Goal: Navigation & Orientation: Understand site structure

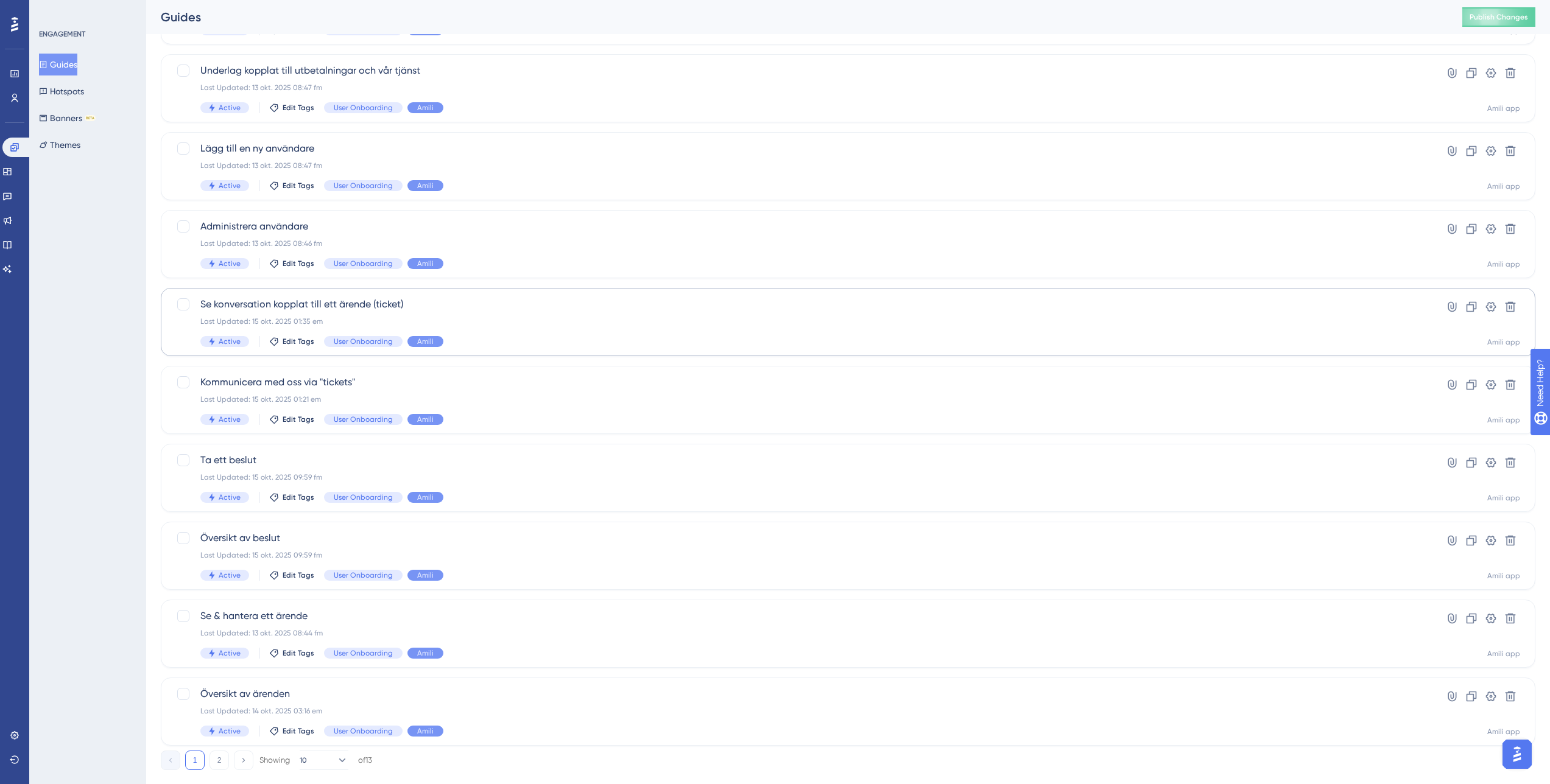
scroll to position [140, 0]
click at [357, 302] on span "Se konversation kopplat till ett ärende (ticket)" at bounding box center [799, 300] width 1198 height 15
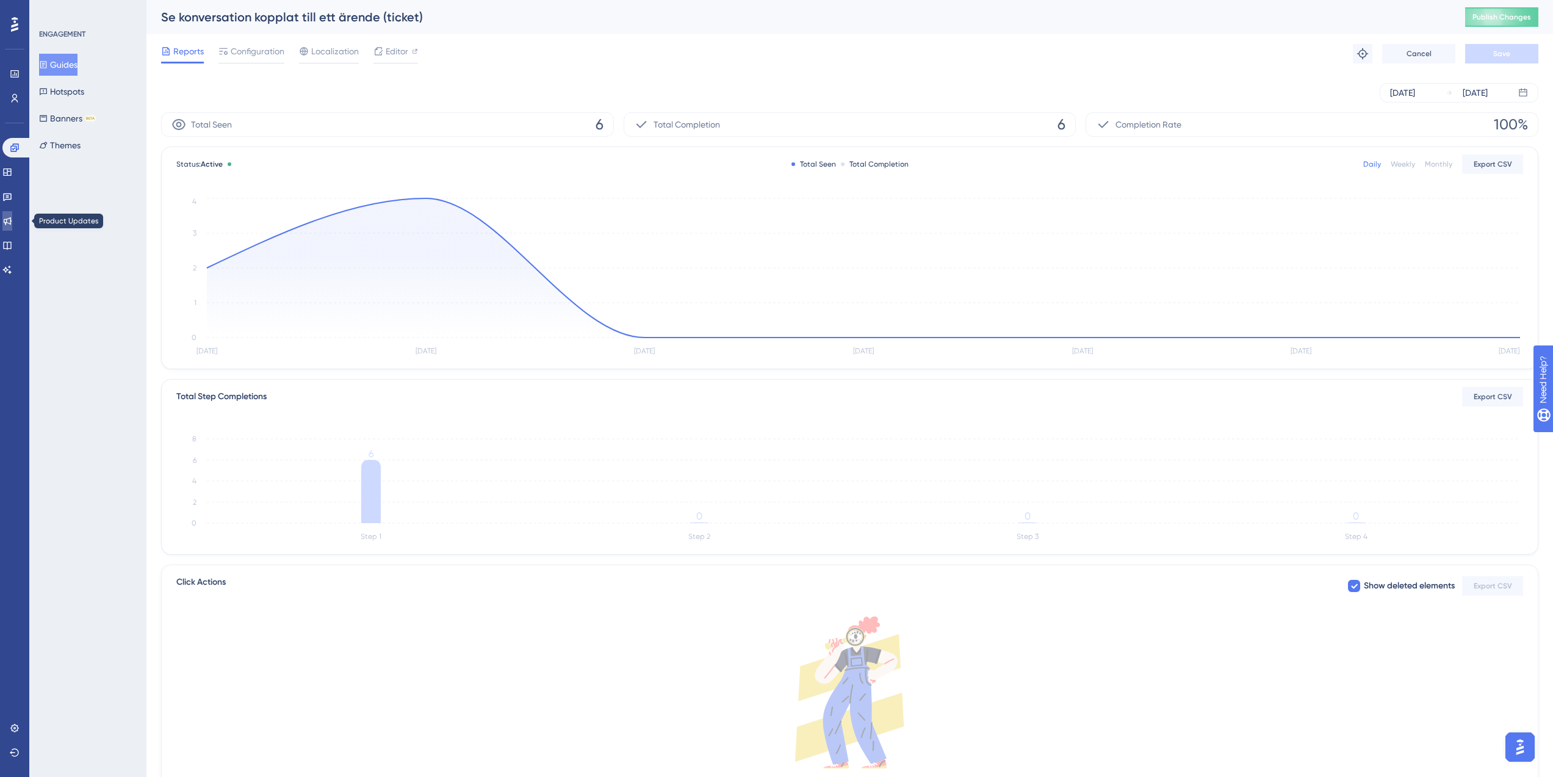
click at [11, 224] on icon at bounding box center [7, 221] width 10 height 10
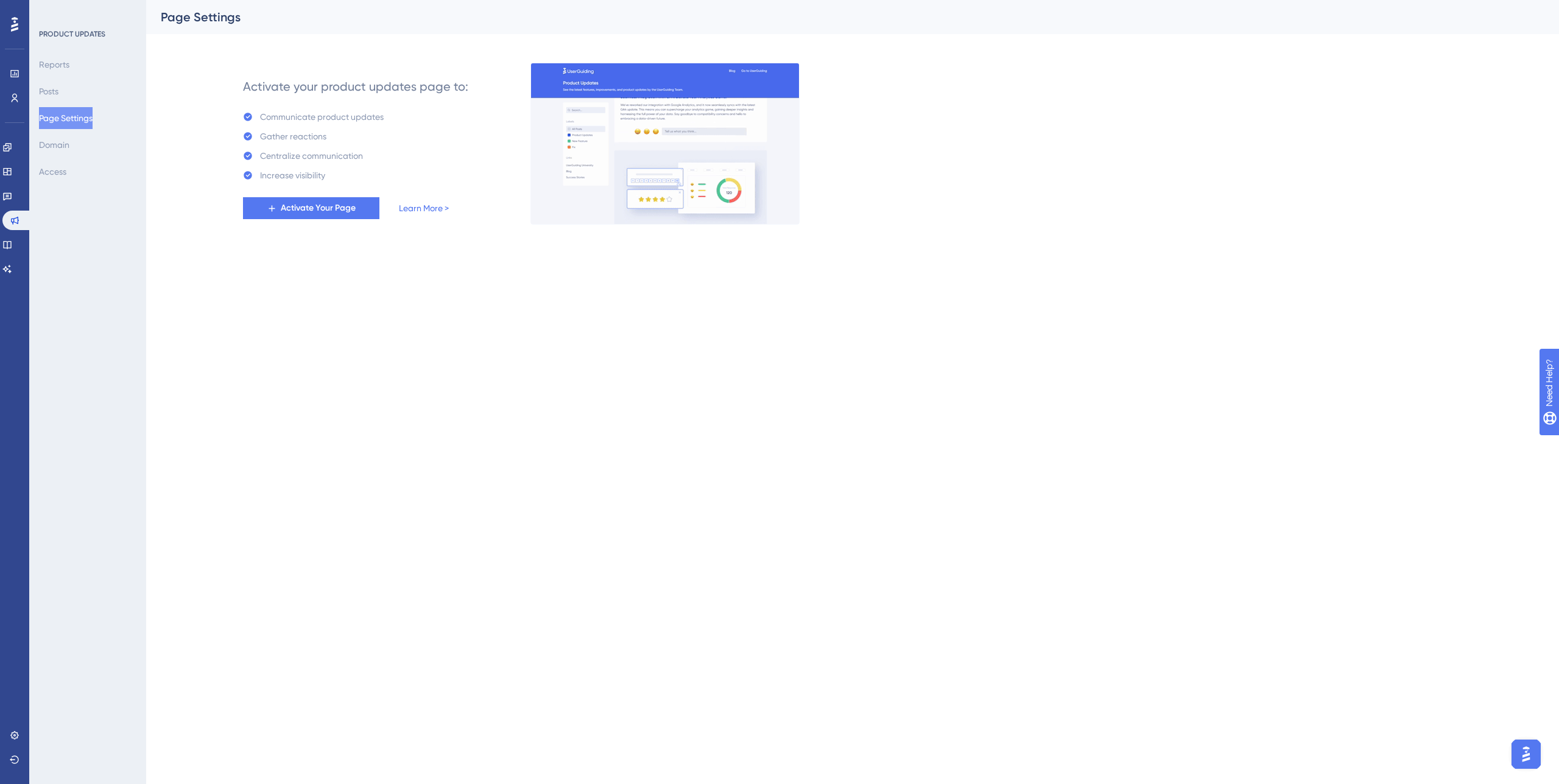
click at [21, 257] on div "Engagement Widgets Feedback Product Updates Knowledge Base AI Assistant" at bounding box center [14, 208] width 24 height 142
click at [12, 249] on link at bounding box center [7, 245] width 10 height 20
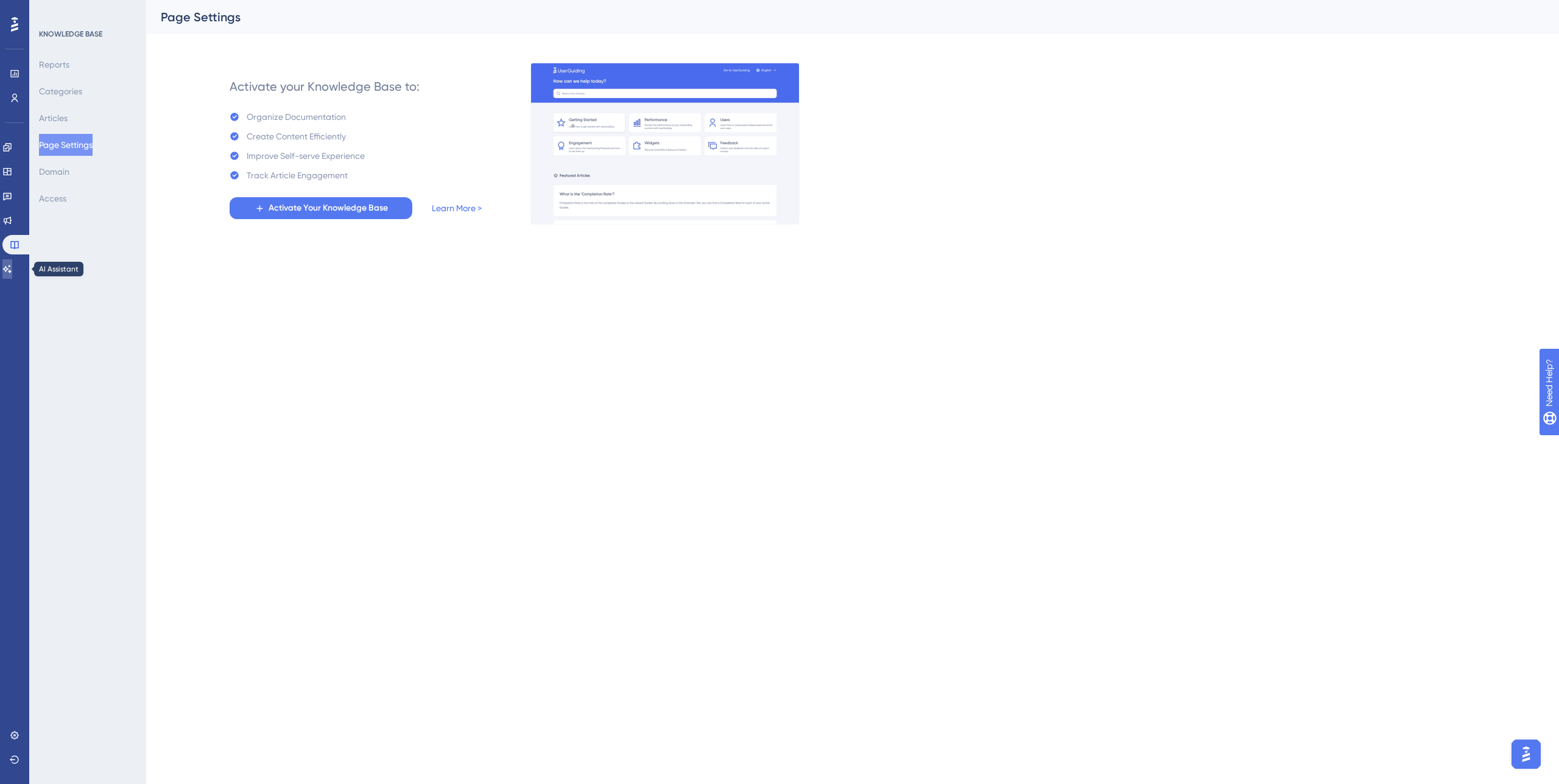
click at [12, 272] on icon at bounding box center [7, 269] width 10 height 10
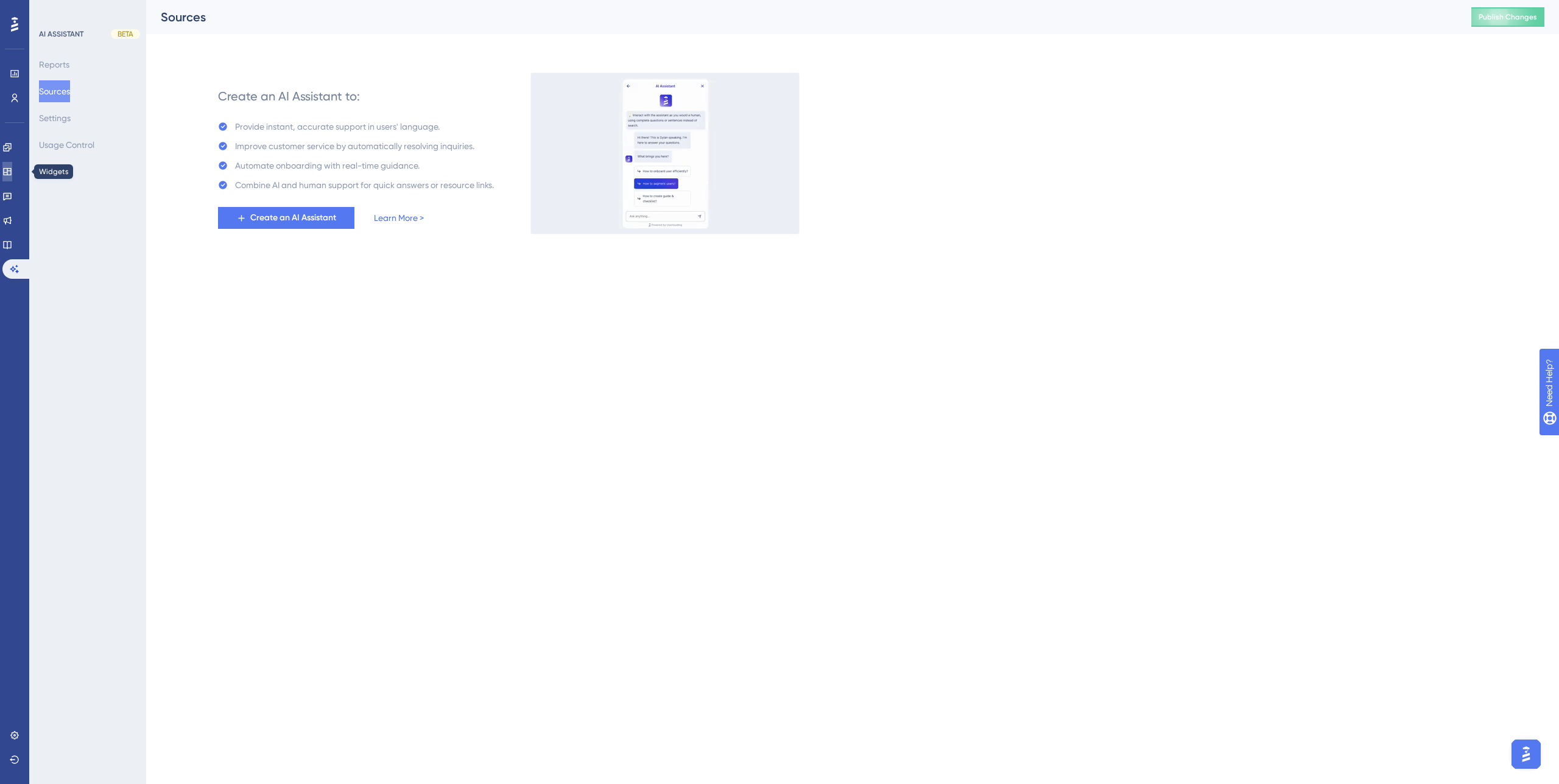
click at [12, 171] on link at bounding box center [7, 172] width 10 height 20
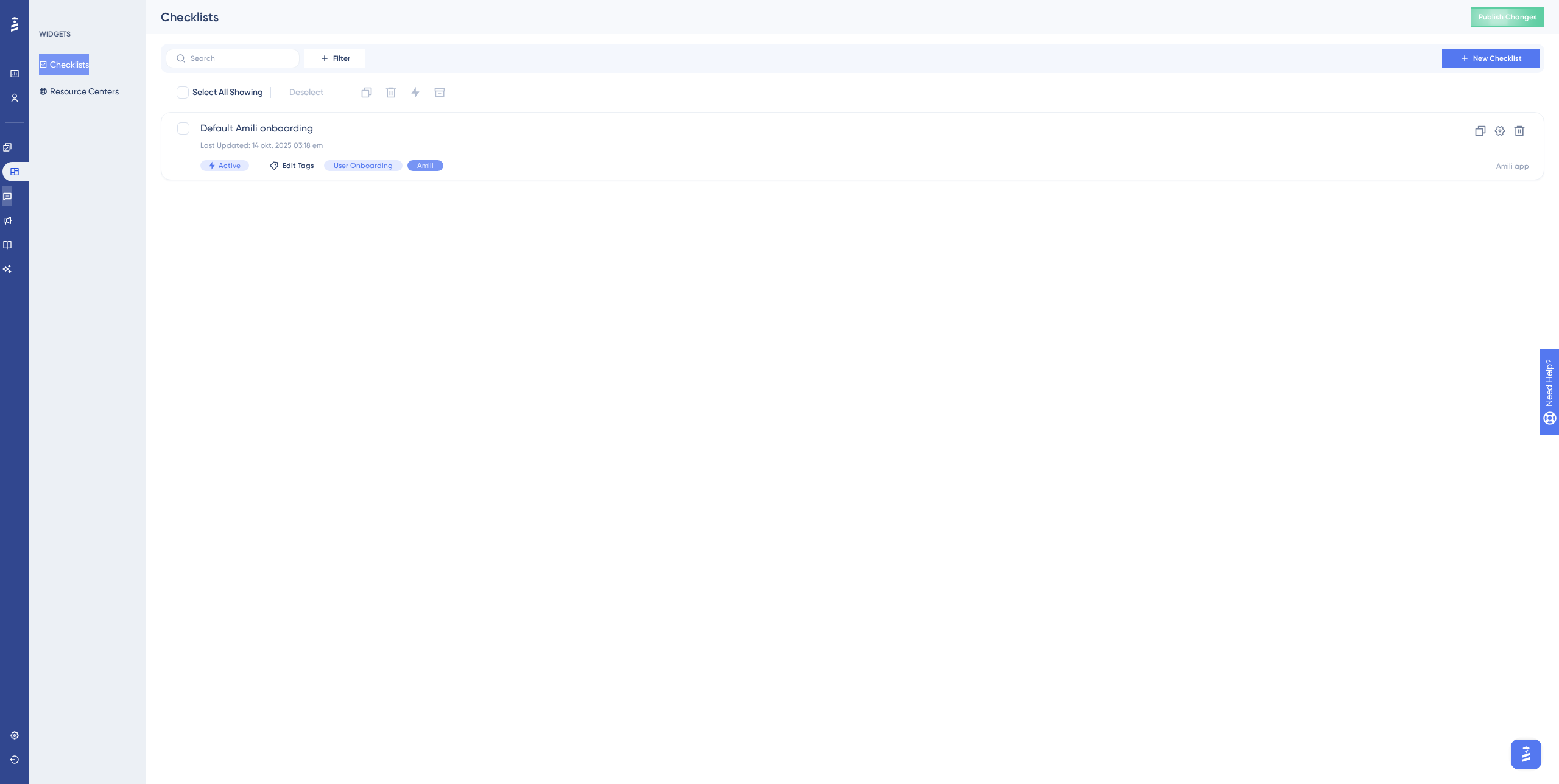
click at [12, 197] on icon at bounding box center [7, 196] width 10 height 10
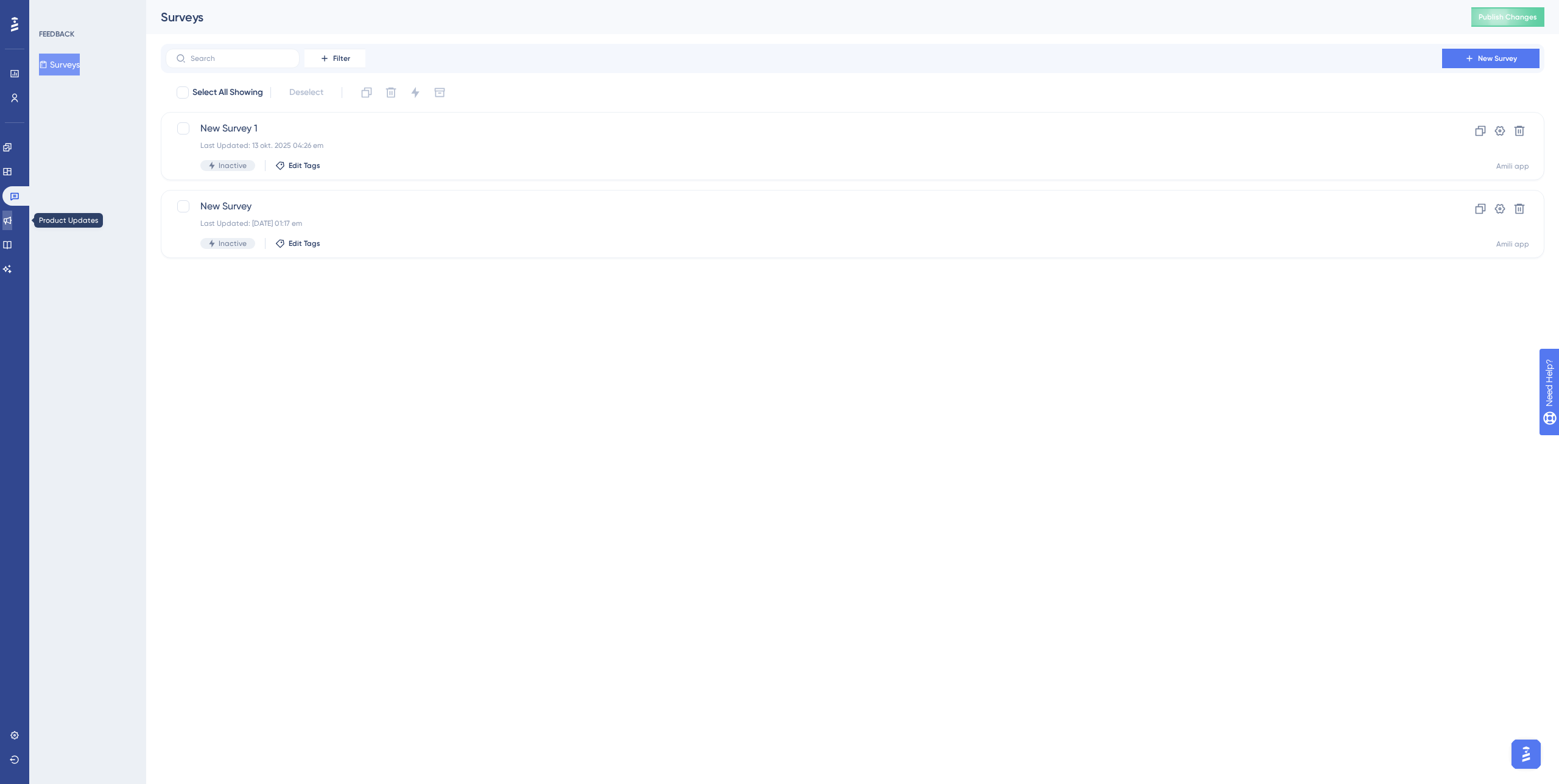
click at [12, 223] on icon at bounding box center [7, 220] width 10 height 10
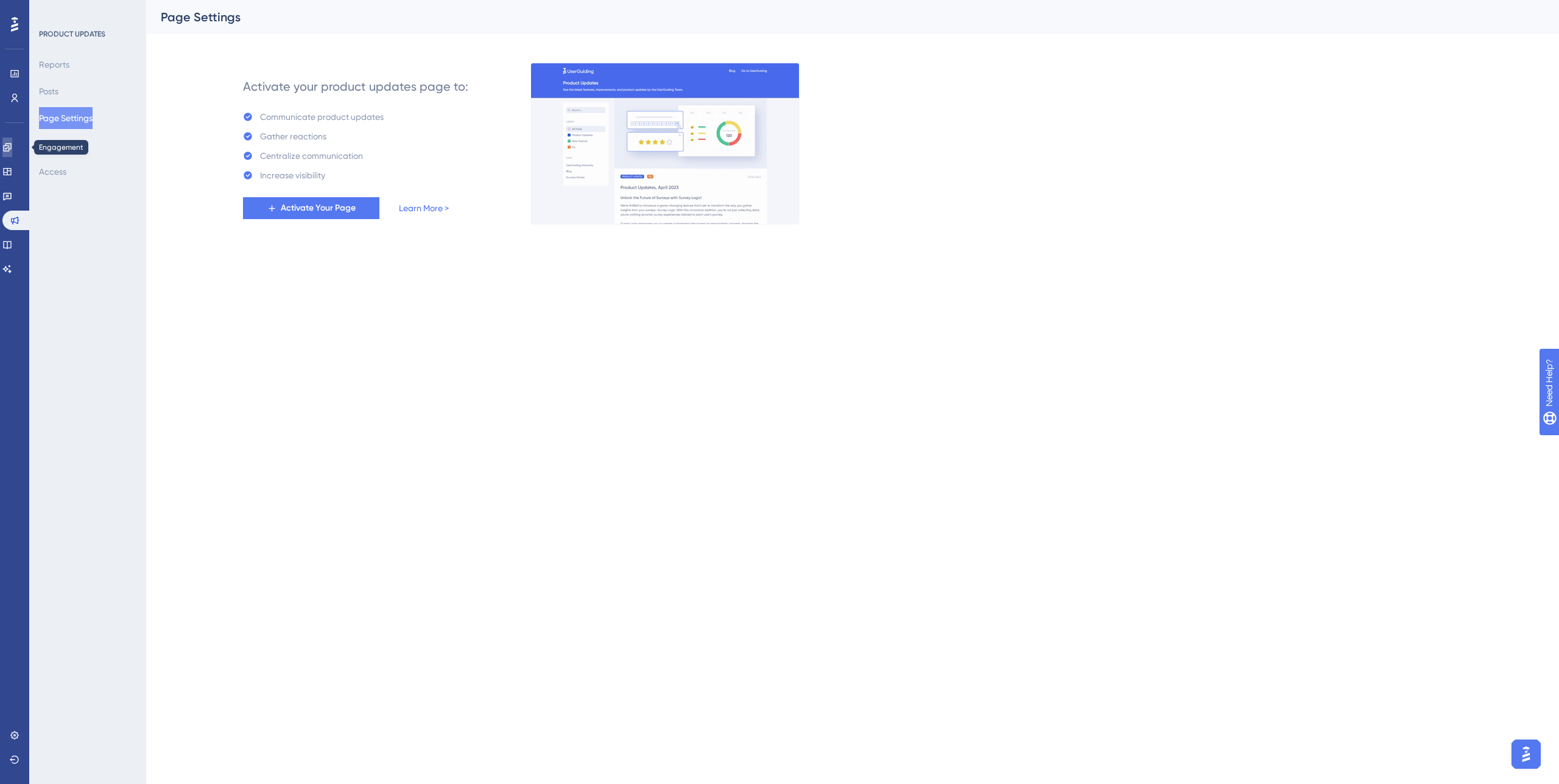
click at [12, 151] on icon at bounding box center [7, 148] width 10 height 10
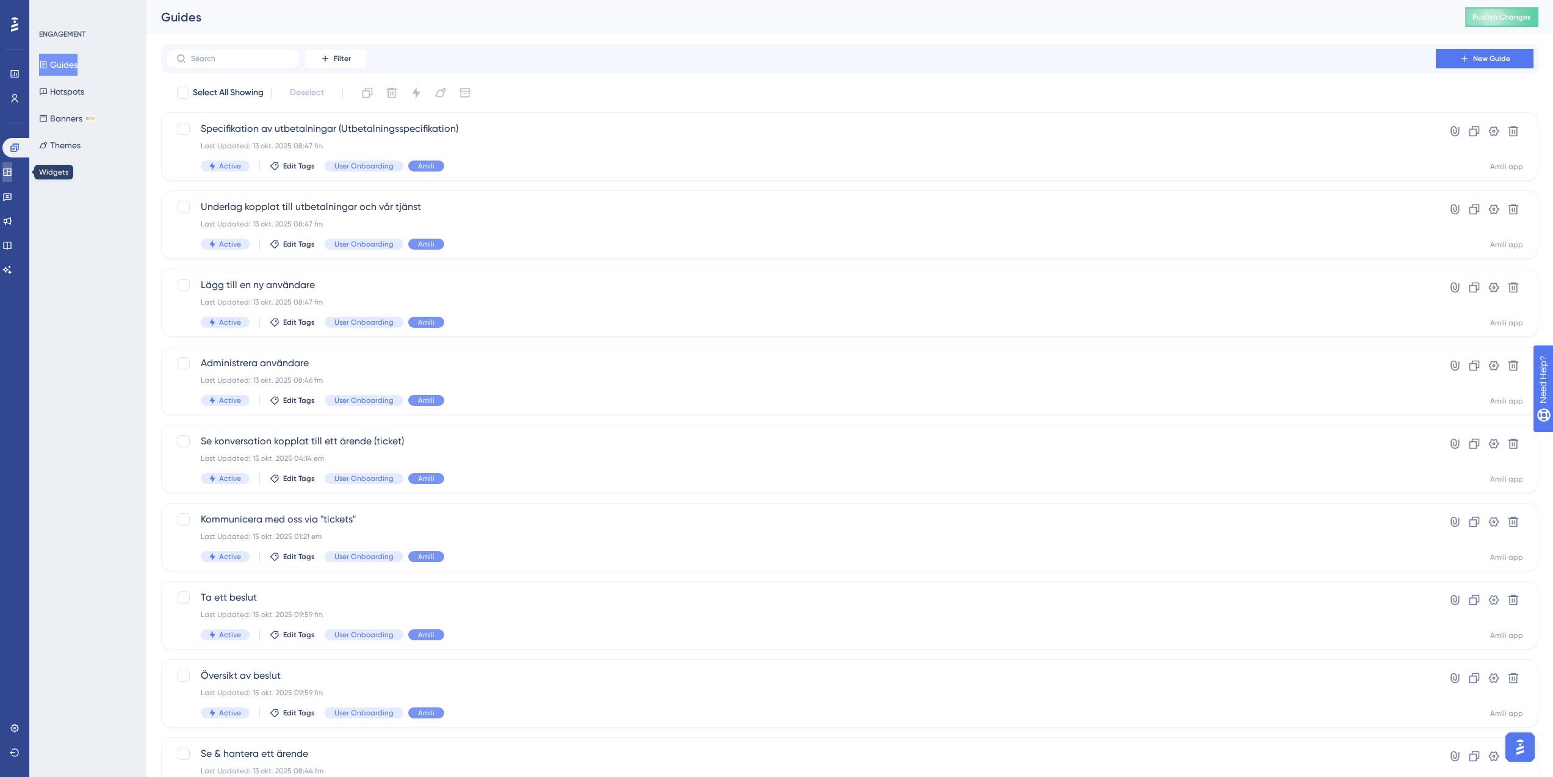
click at [12, 167] on icon at bounding box center [7, 172] width 10 height 10
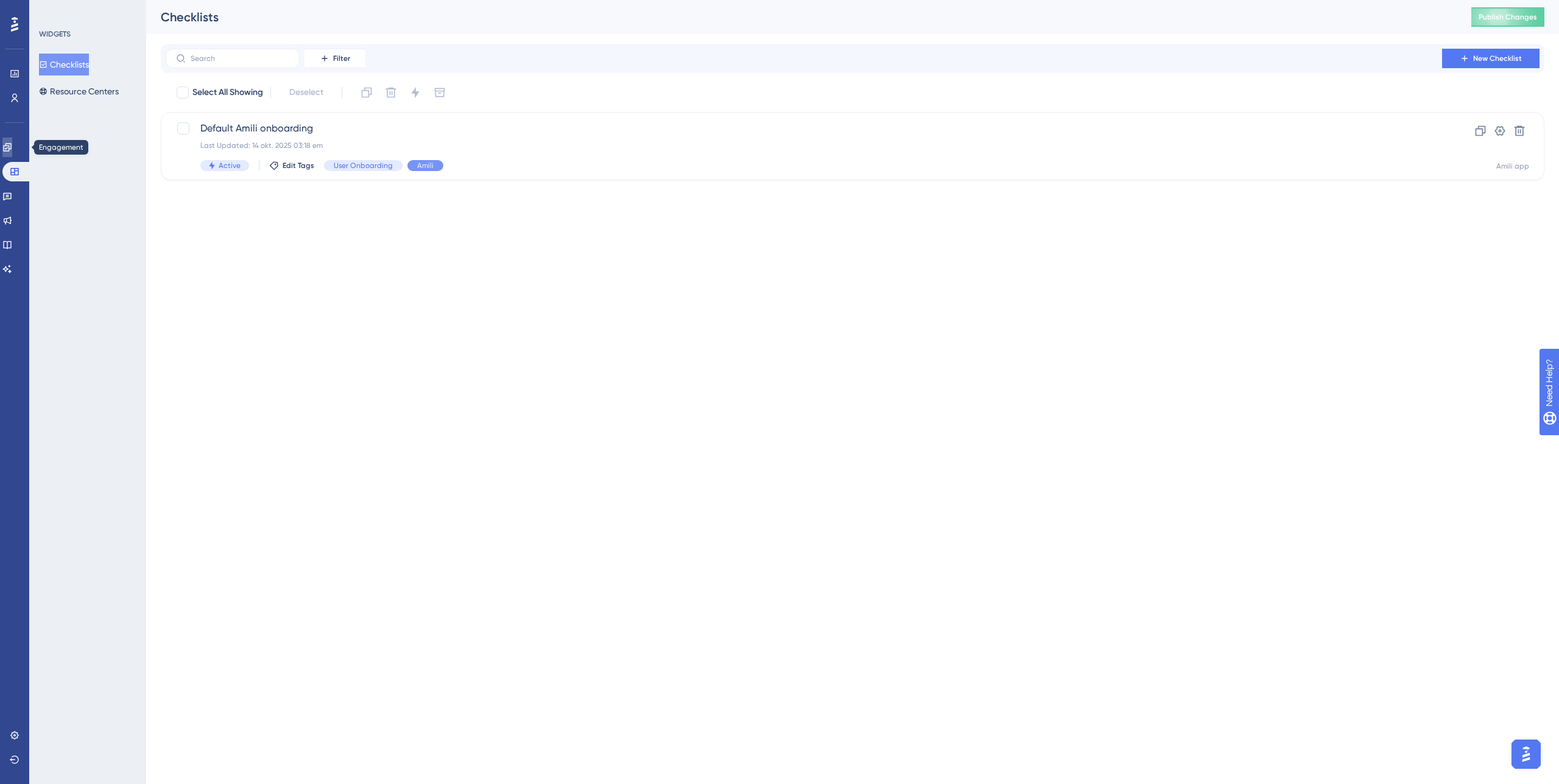
click at [12, 147] on icon at bounding box center [7, 148] width 10 height 10
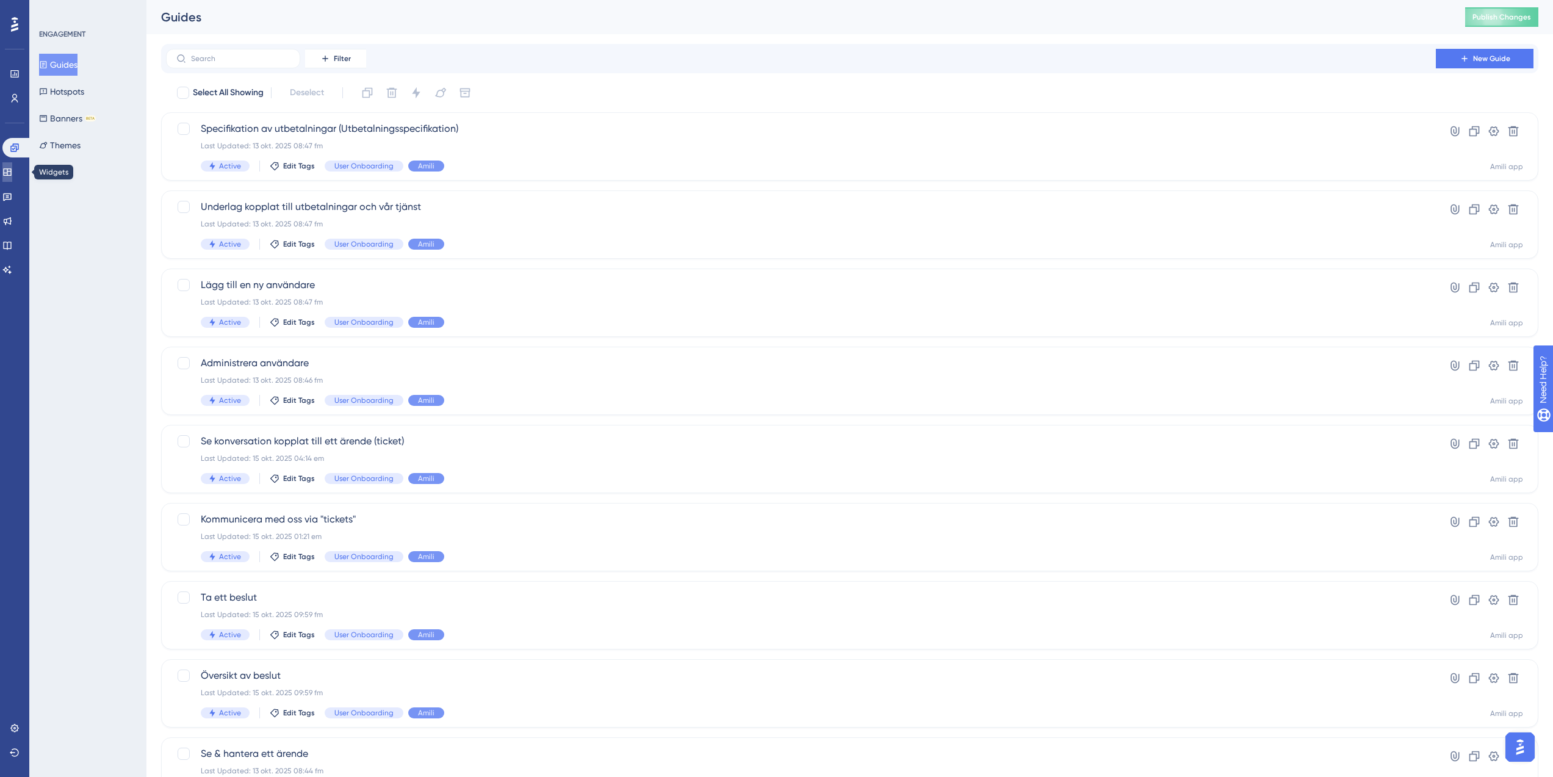
click at [8, 179] on link at bounding box center [7, 172] width 10 height 20
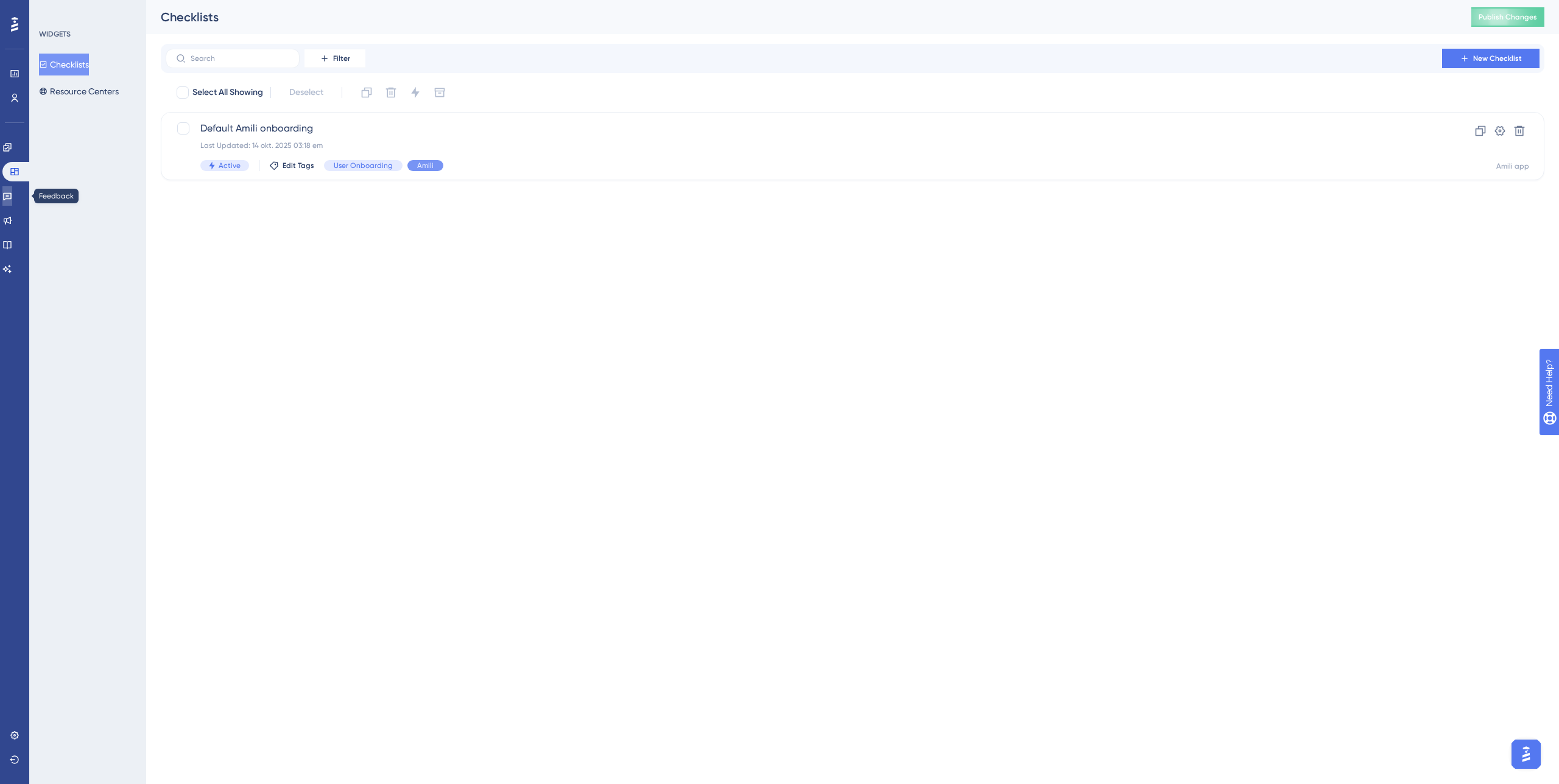
click at [12, 201] on link at bounding box center [7, 196] width 10 height 20
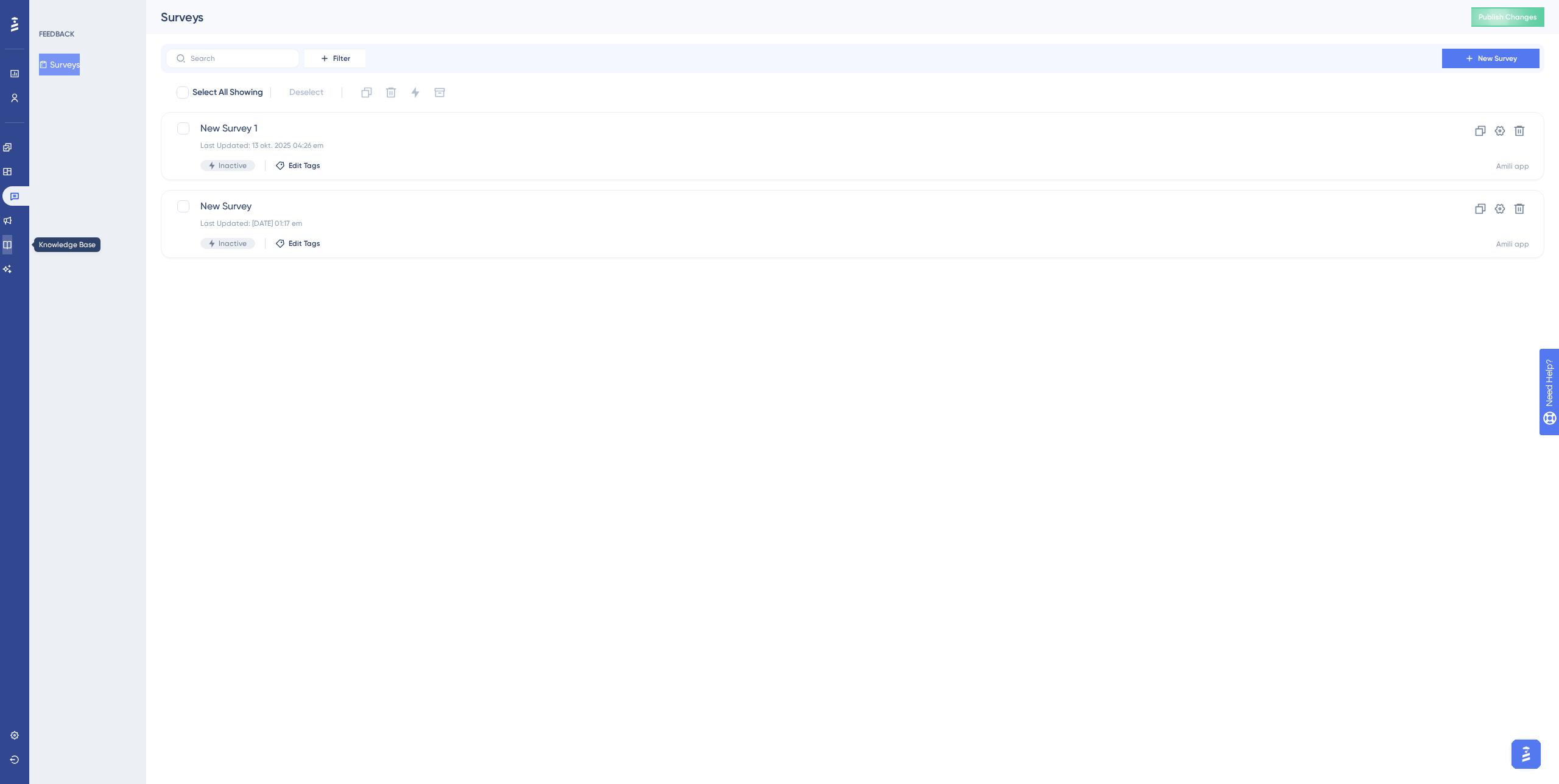
click at [12, 253] on link at bounding box center [7, 245] width 10 height 20
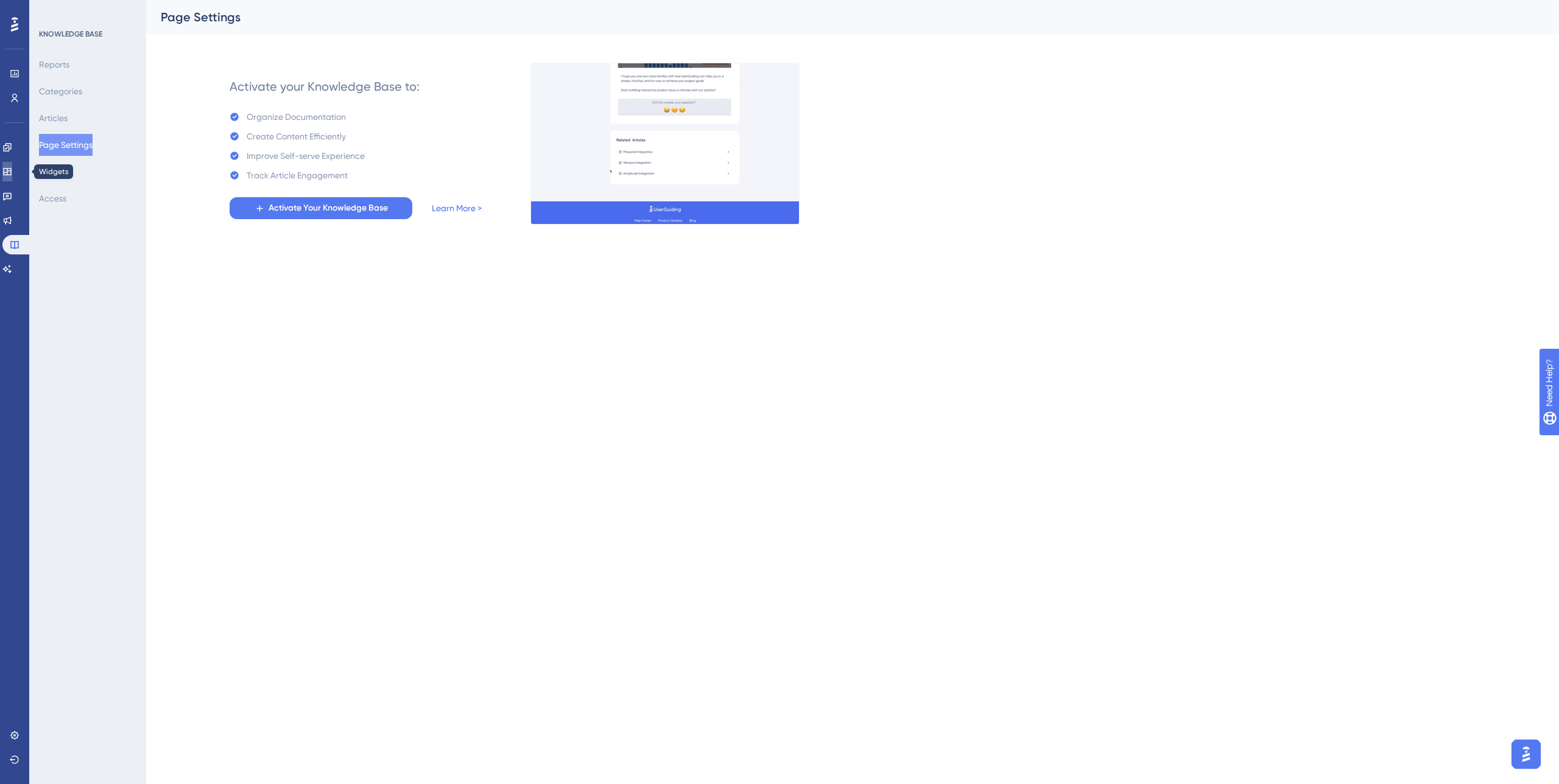
click at [12, 170] on icon at bounding box center [7, 172] width 10 height 10
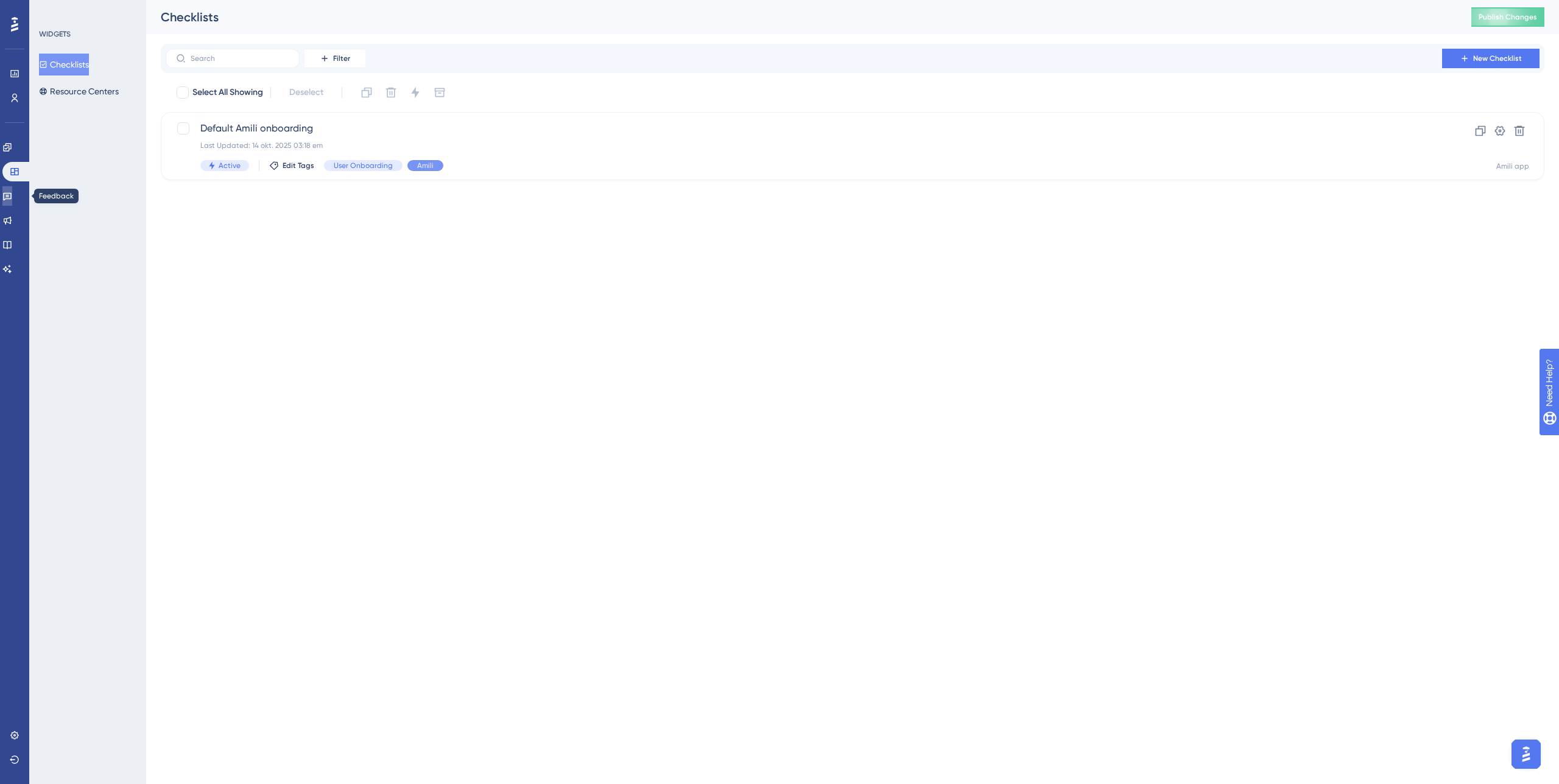
click at [12, 196] on icon at bounding box center [7, 196] width 10 height 10
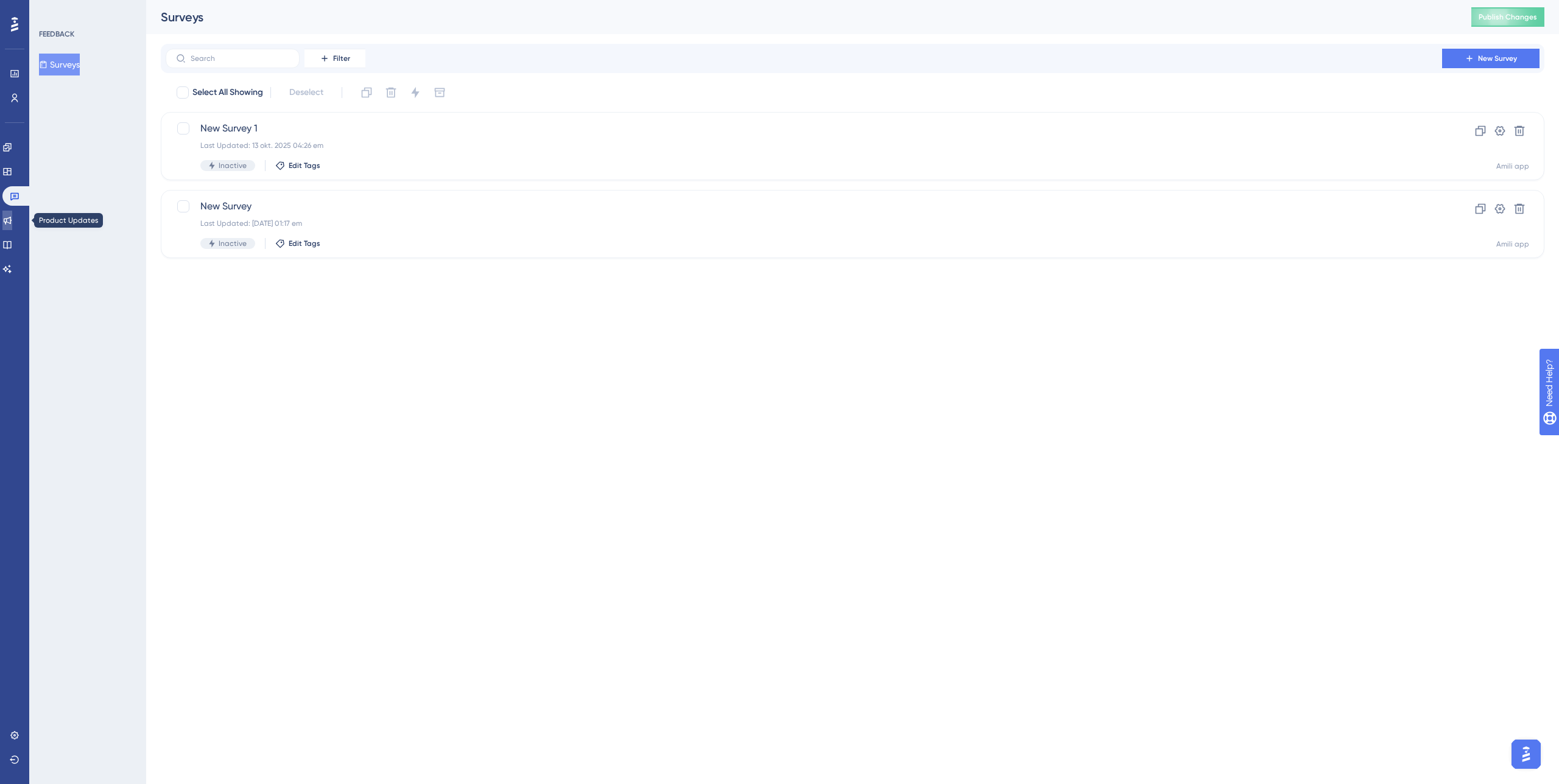
click at [12, 215] on icon at bounding box center [7, 220] width 10 height 10
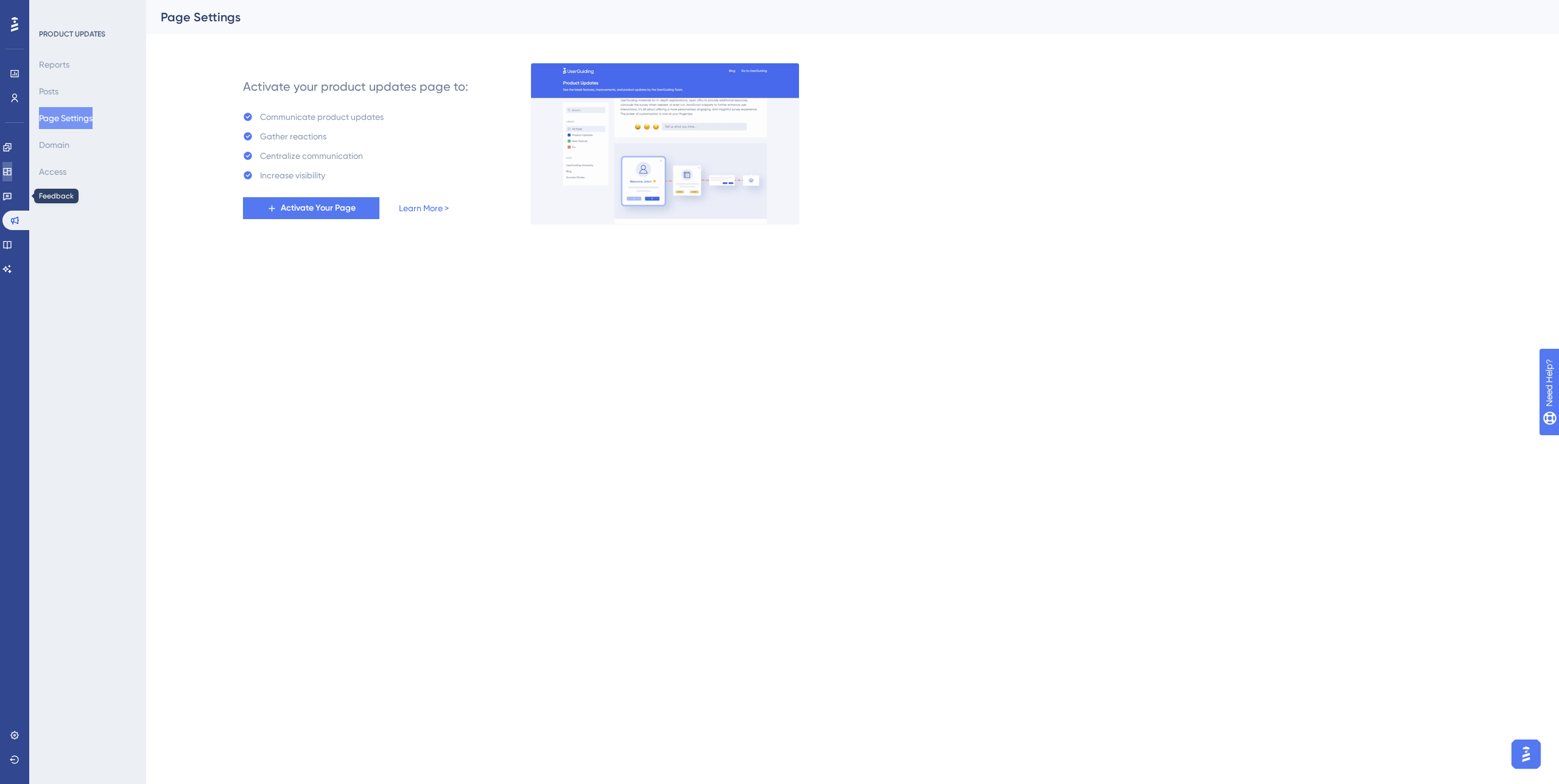
click at [12, 179] on link at bounding box center [7, 172] width 10 height 20
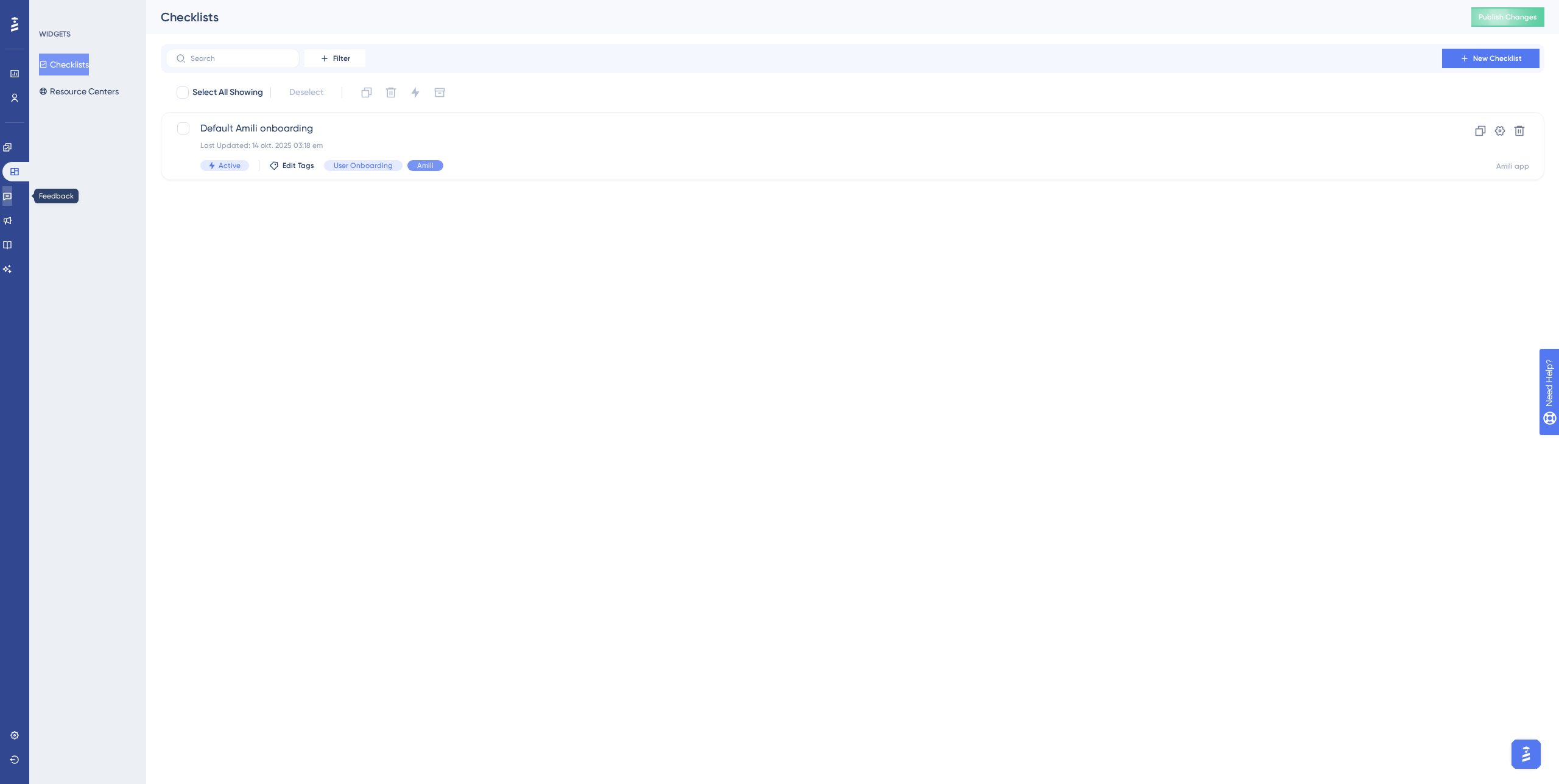
click at [12, 199] on icon at bounding box center [7, 196] width 10 height 10
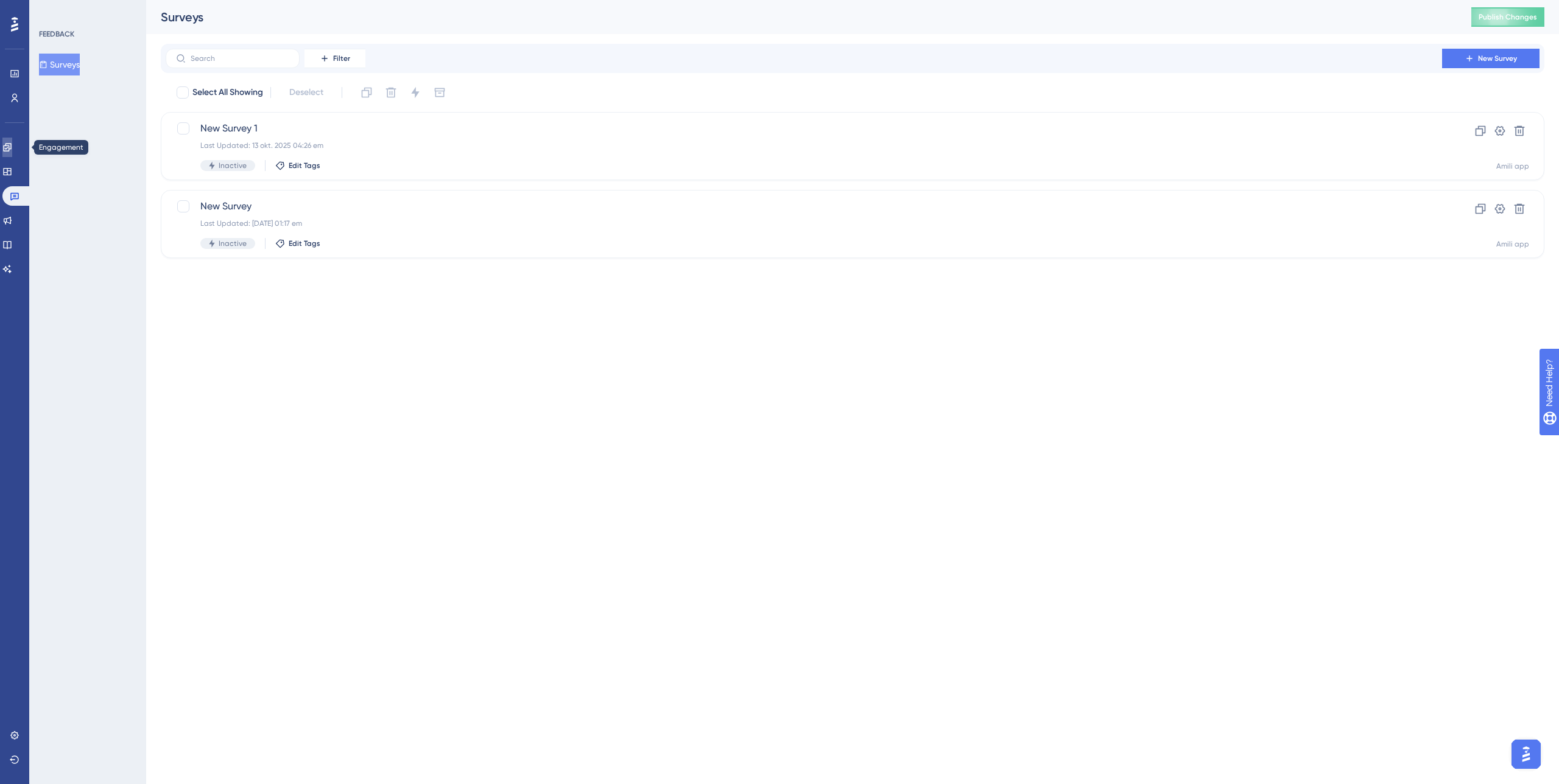
click at [12, 146] on link at bounding box center [7, 148] width 10 height 20
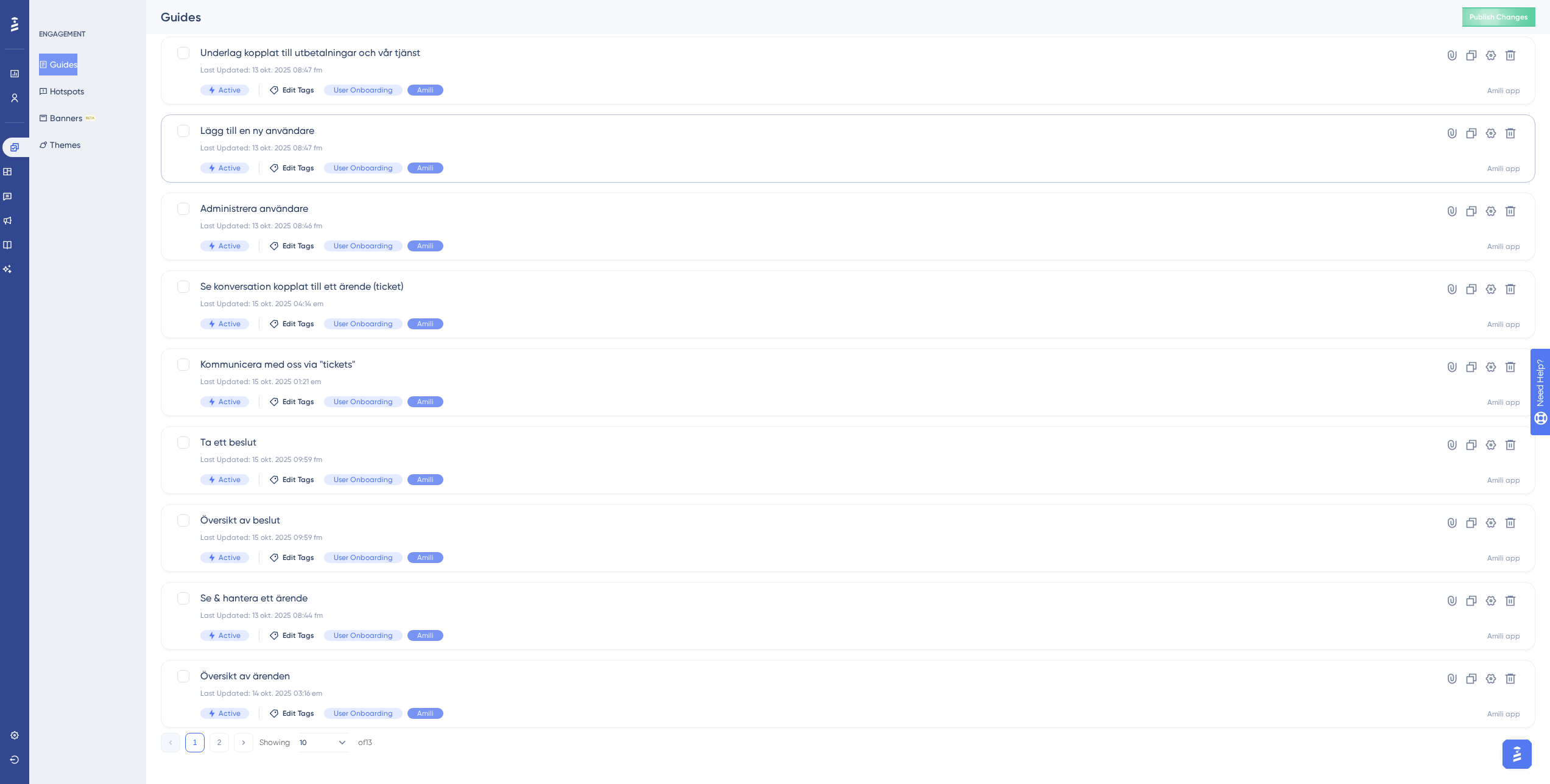
scroll to position [161, 0]
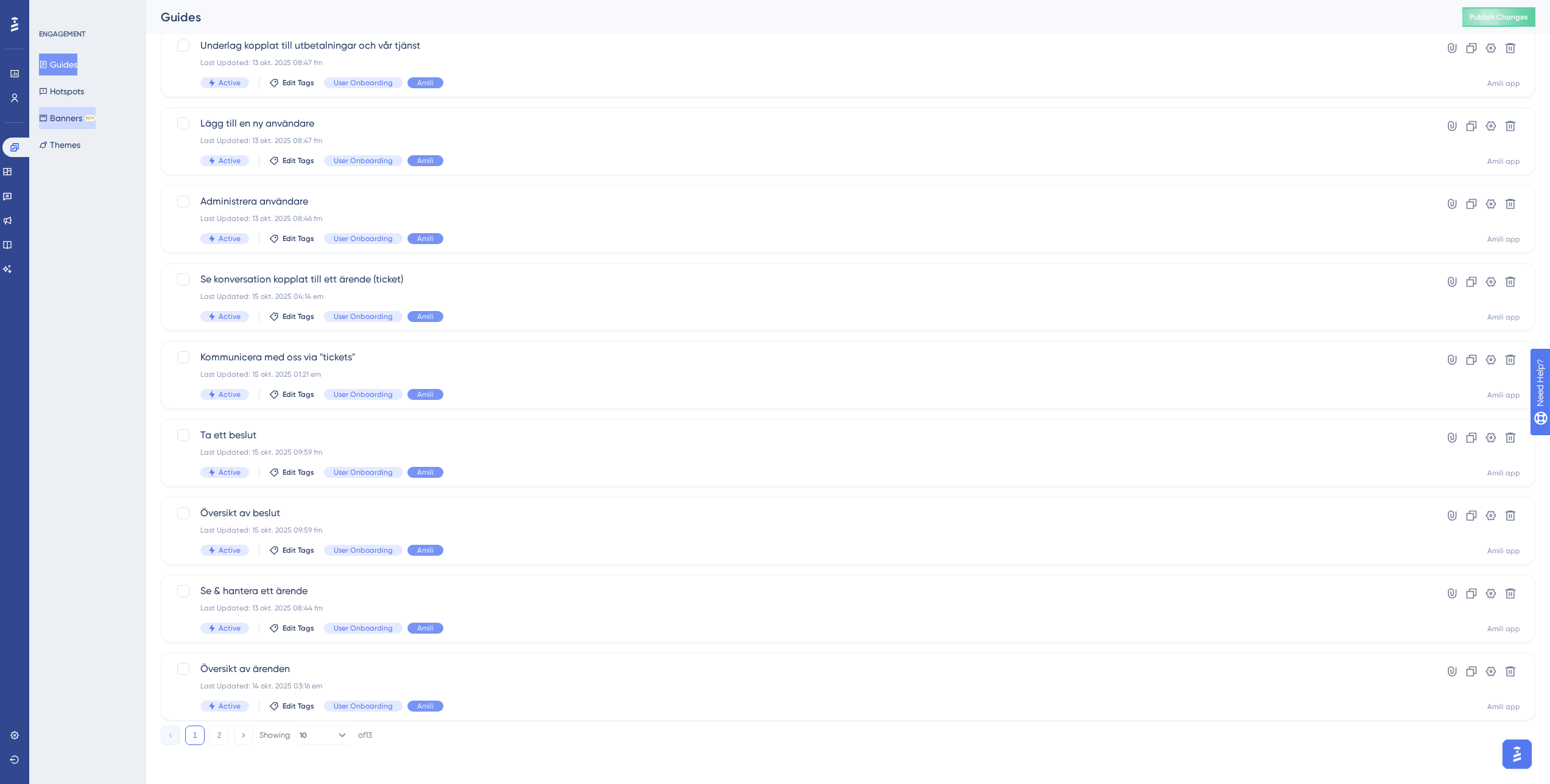
click at [79, 124] on button "Banners BETA" at bounding box center [67, 118] width 57 height 22
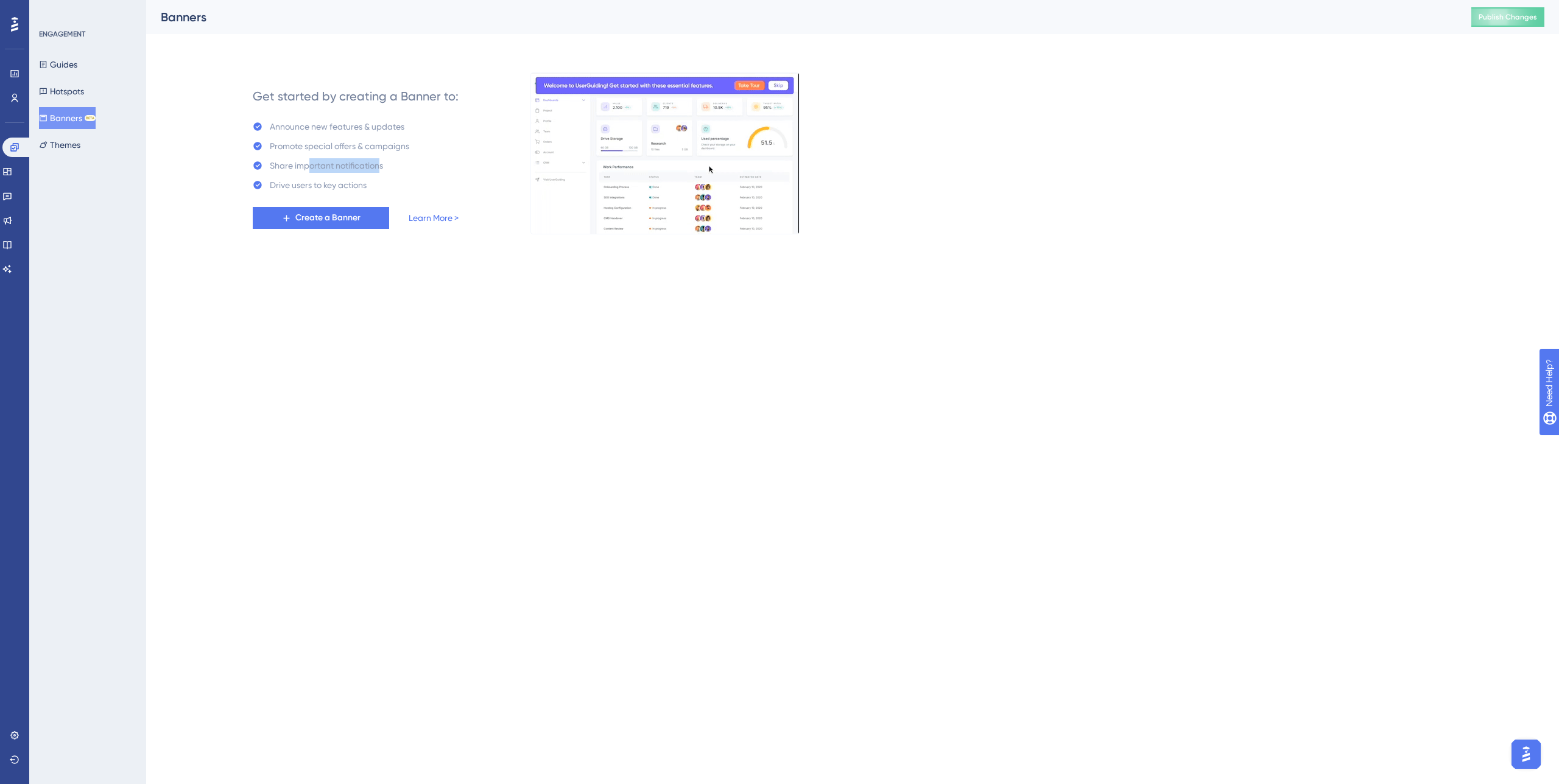
drag, startPoint x: 326, startPoint y: 167, endPoint x: 380, endPoint y: 160, distance: 54.5
click at [380, 160] on div "Share important notifications" at bounding box center [325, 166] width 113 height 15
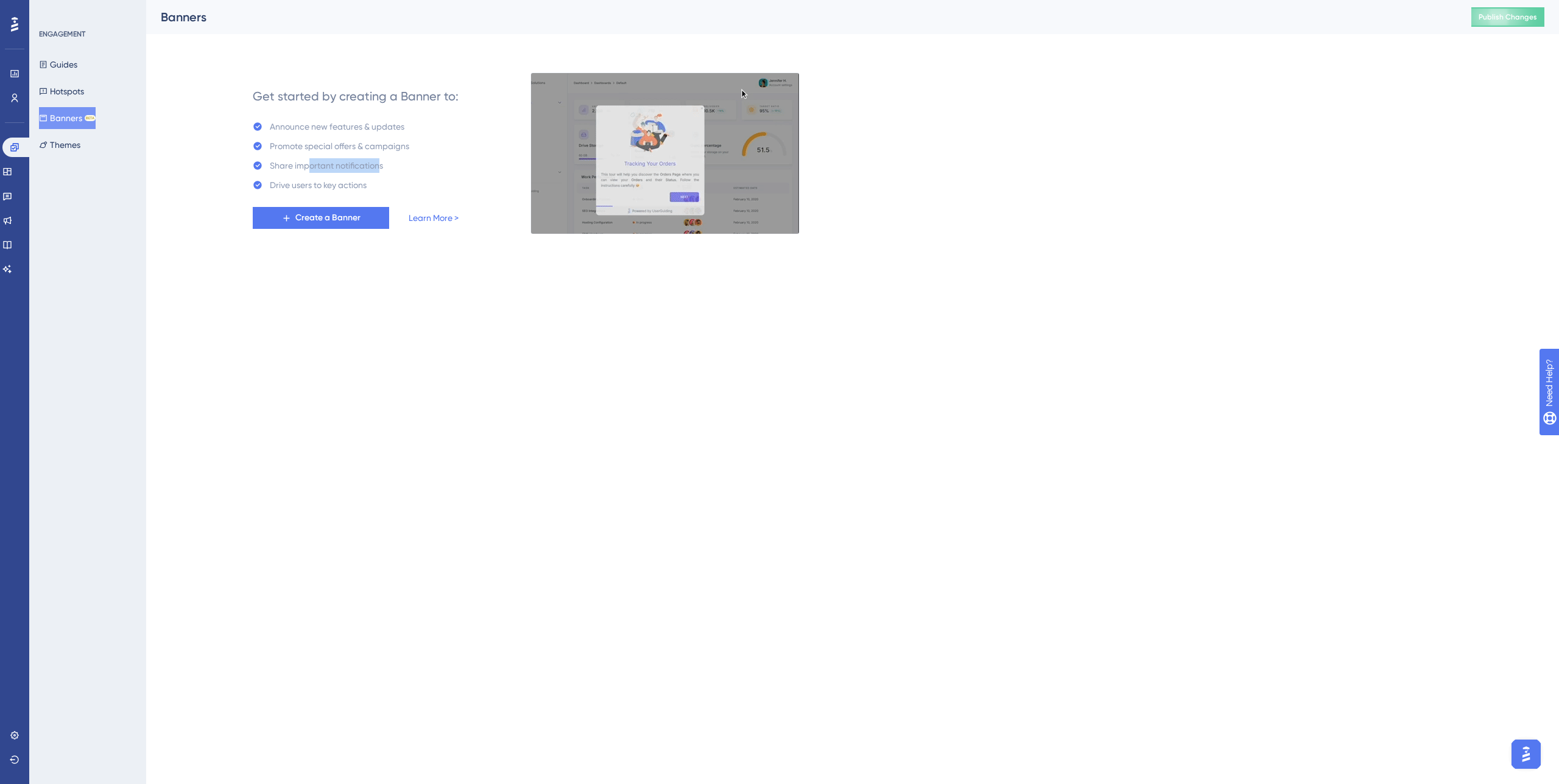
click at [380, 160] on div "Share important notifications" at bounding box center [325, 166] width 113 height 15
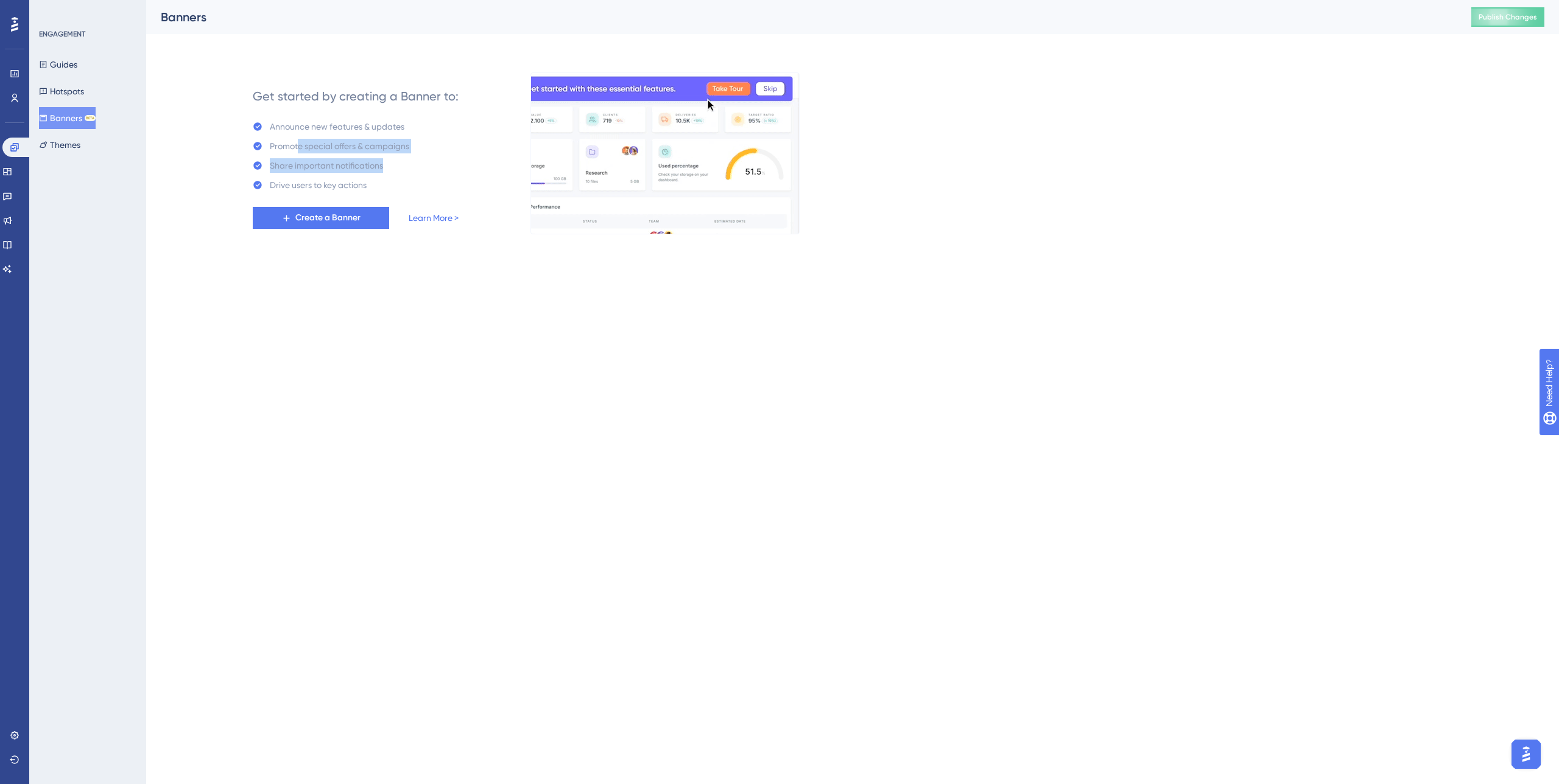
drag, startPoint x: 383, startPoint y: 165, endPoint x: 297, endPoint y: 151, distance: 87.1
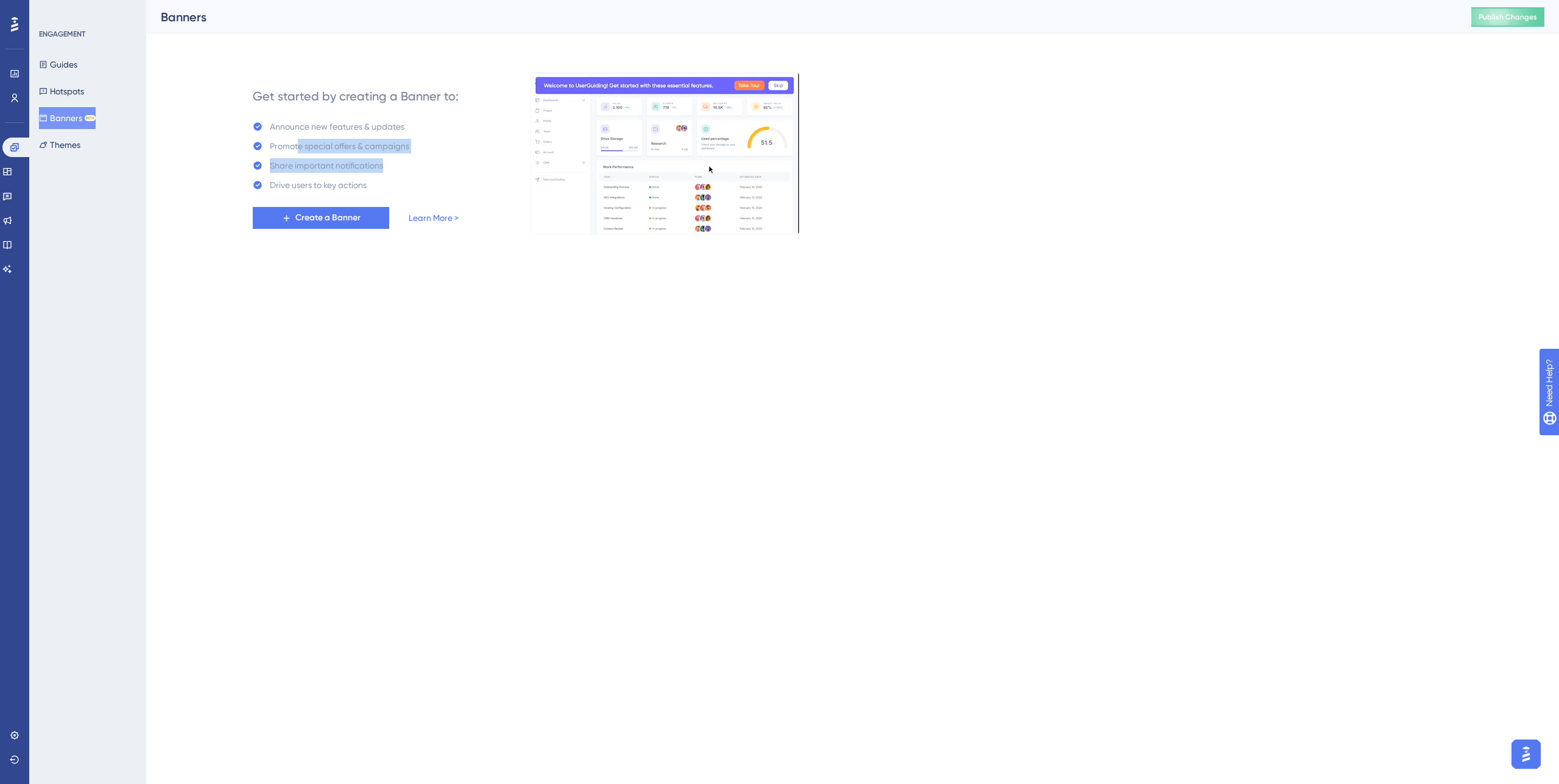
click at [297, 151] on div "Announce new features & updates Promote special offers & campaigns Share import…" at bounding box center [330, 156] width 157 height 73
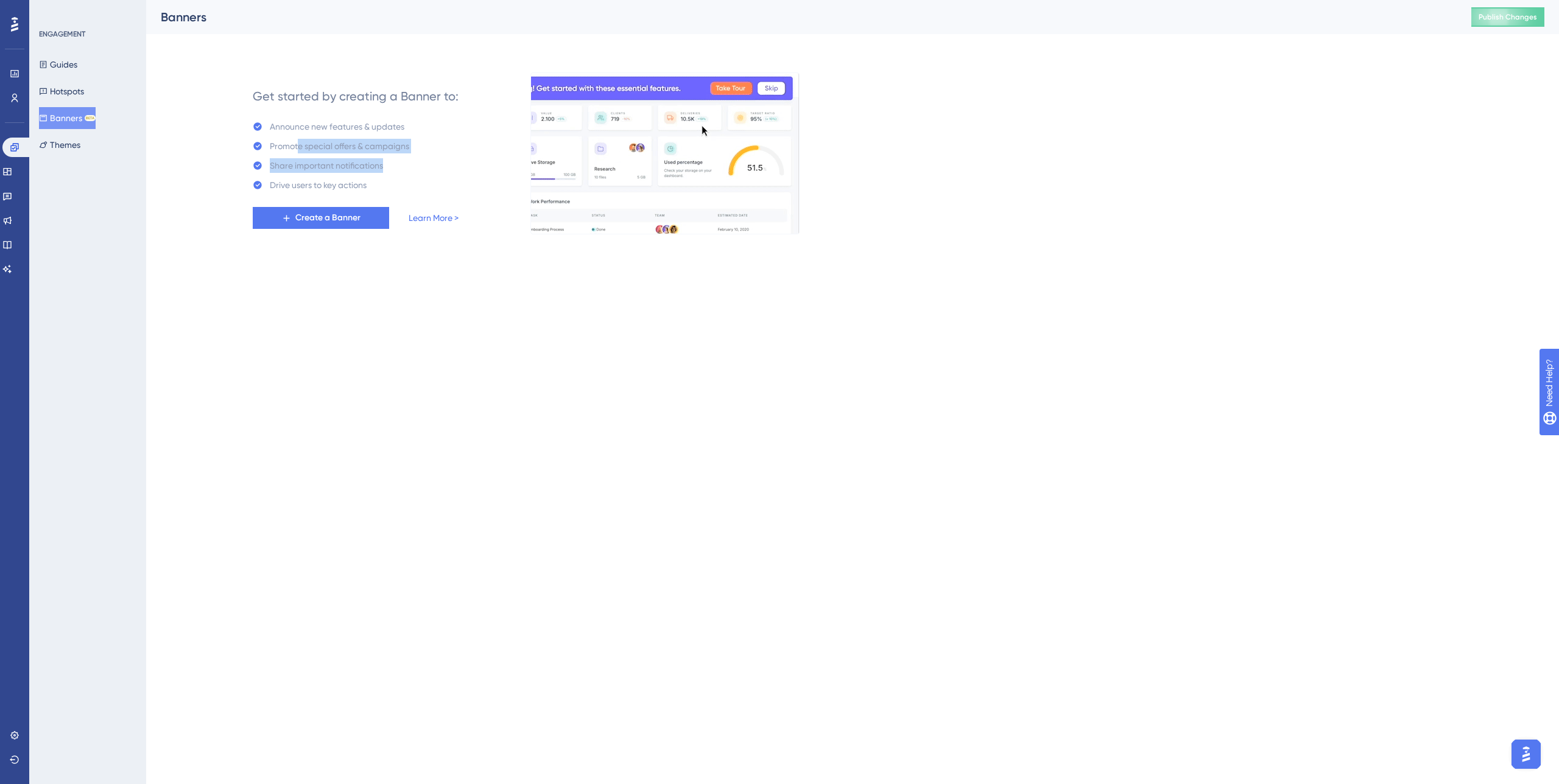
click at [297, 151] on div "Promote special offers & campaigns" at bounding box center [339, 146] width 140 height 15
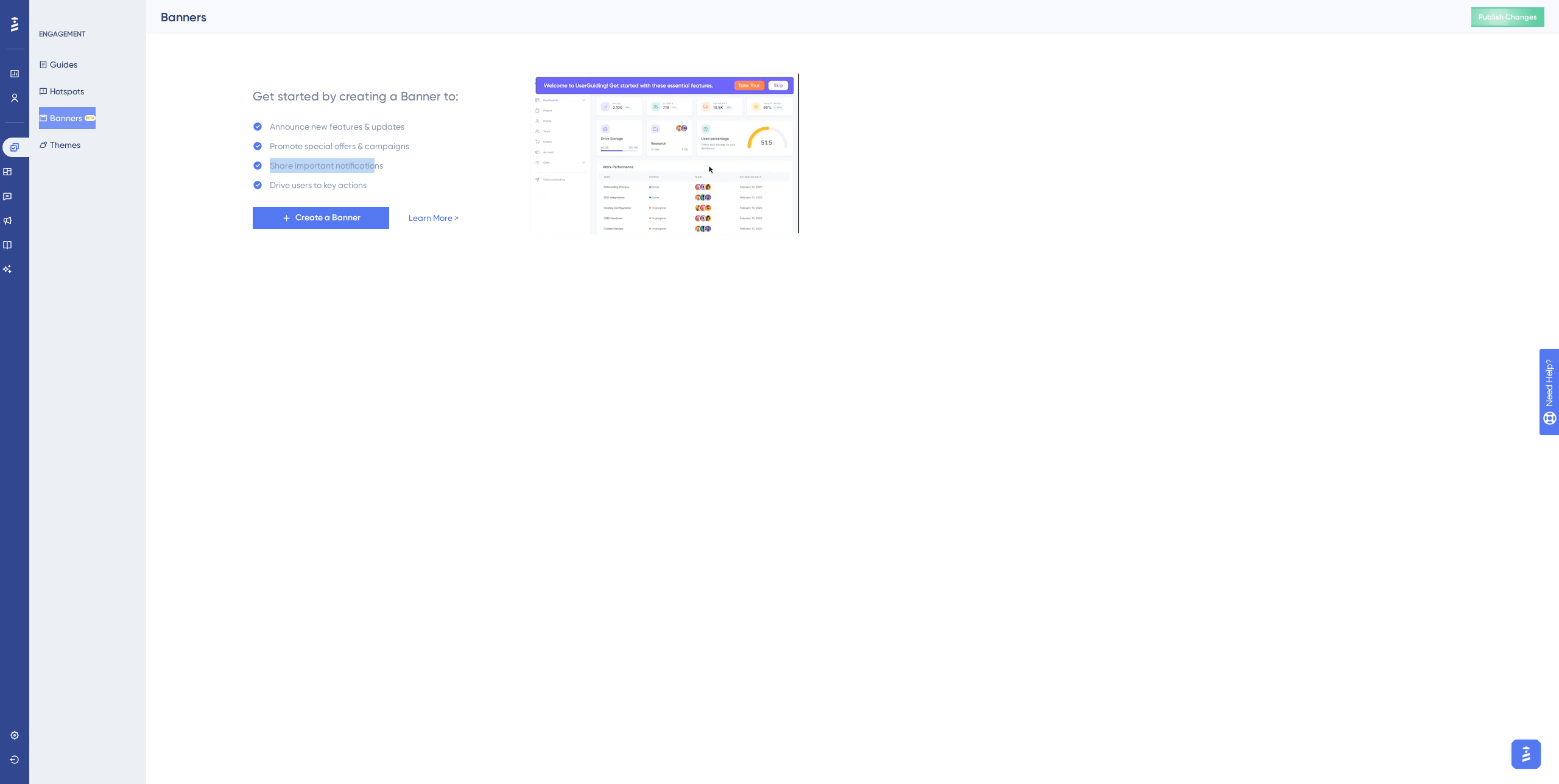
drag, startPoint x: 375, startPoint y: 164, endPoint x: 316, endPoint y: 157, distance: 59.4
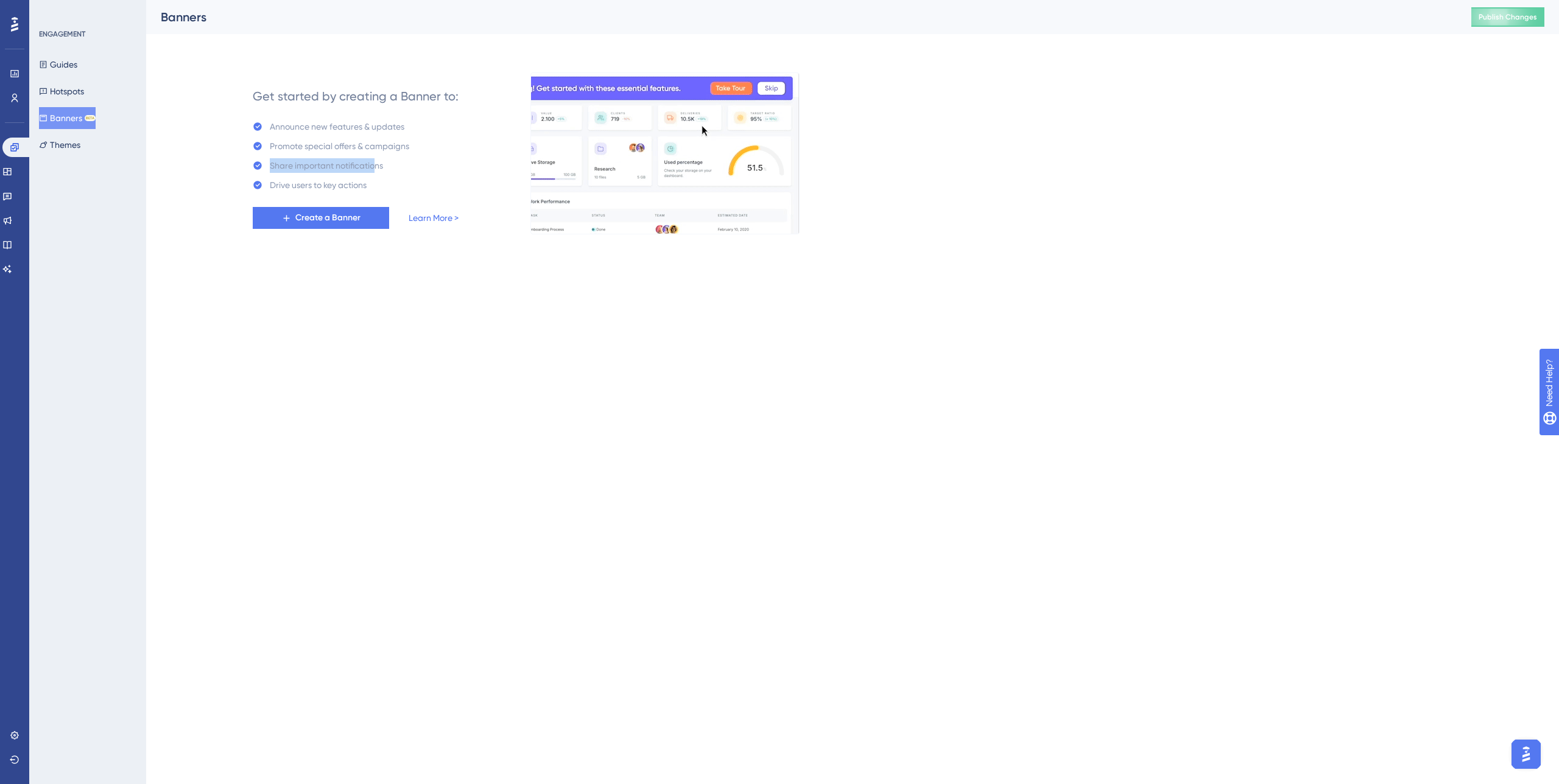
click at [316, 157] on div "Announce new features & updates Promote special offers & campaigns Share import…" at bounding box center [330, 156] width 157 height 73
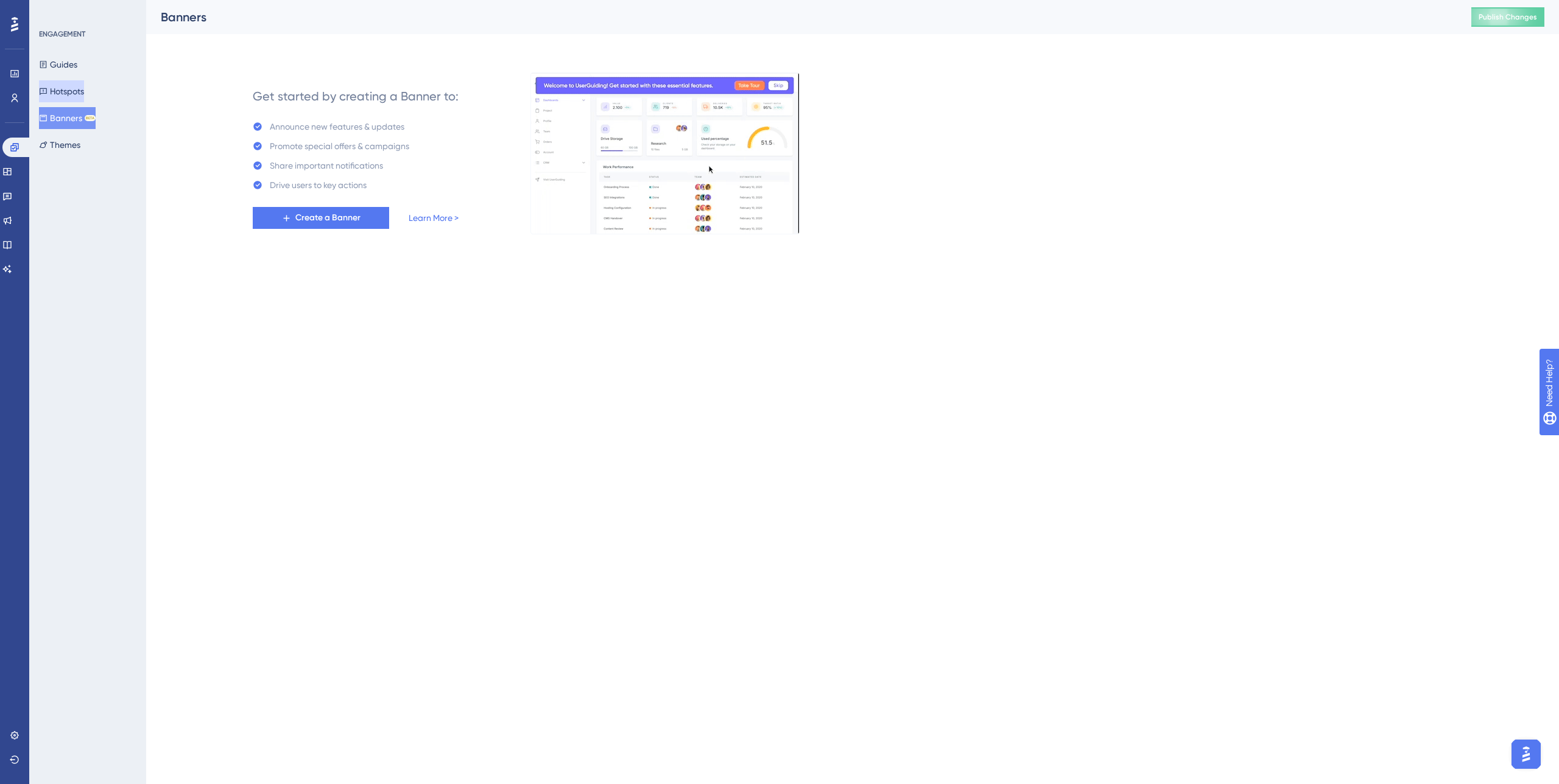
click at [76, 88] on button "Hotspots" at bounding box center [61, 92] width 45 height 22
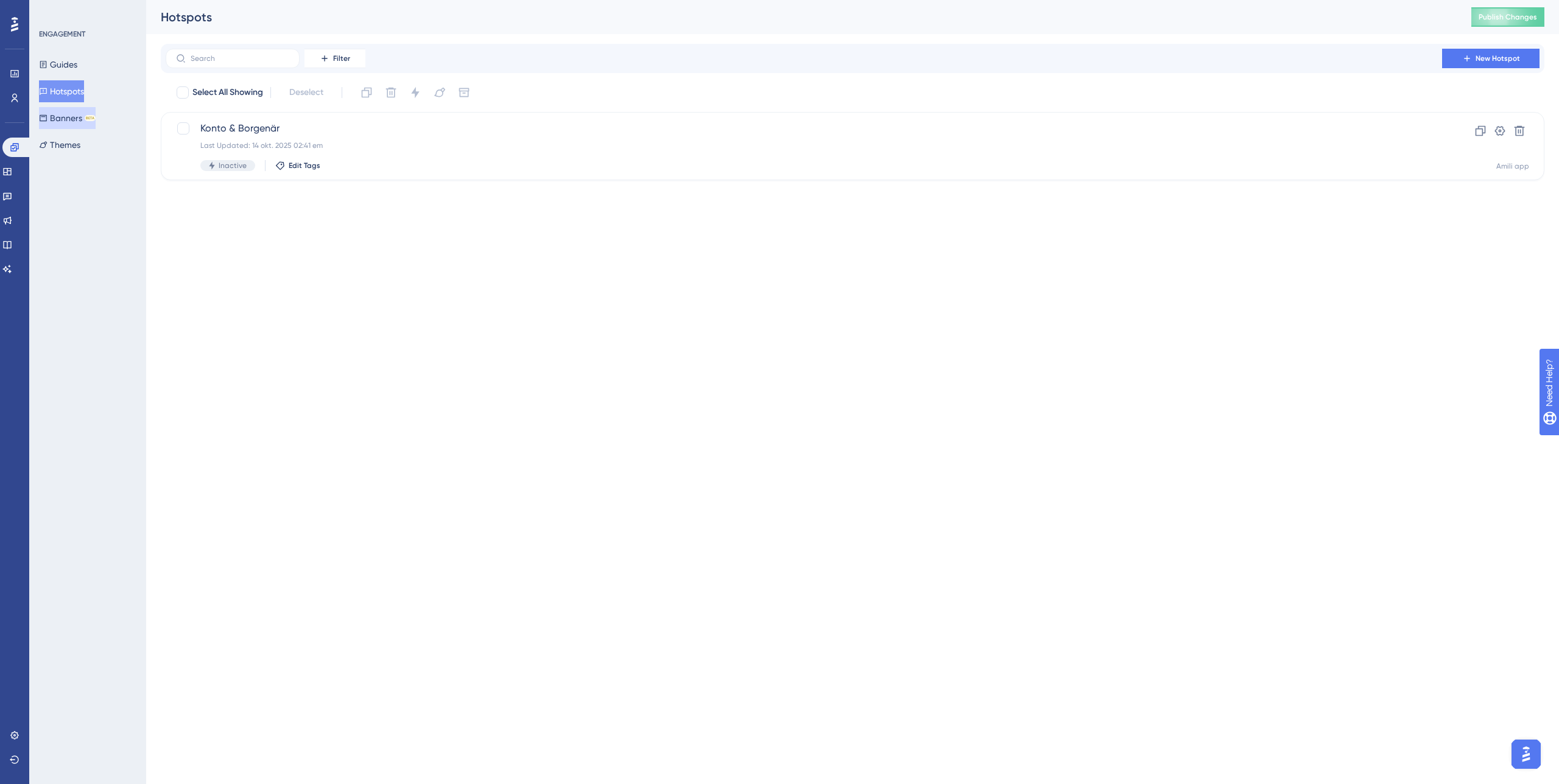
click at [71, 121] on button "Banners BETA" at bounding box center [67, 118] width 57 height 22
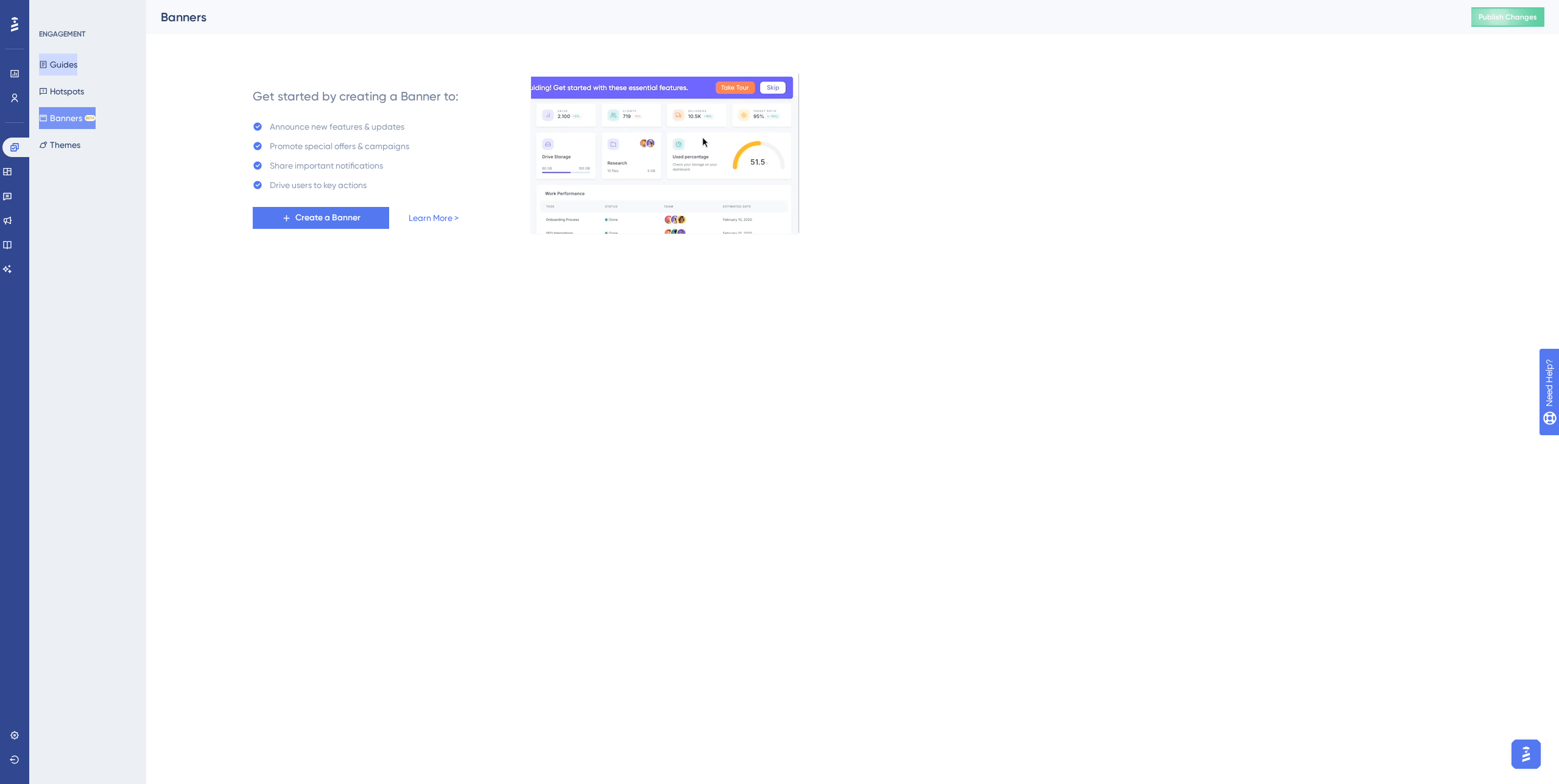
click at [65, 68] on button "Guides" at bounding box center [58, 65] width 38 height 22
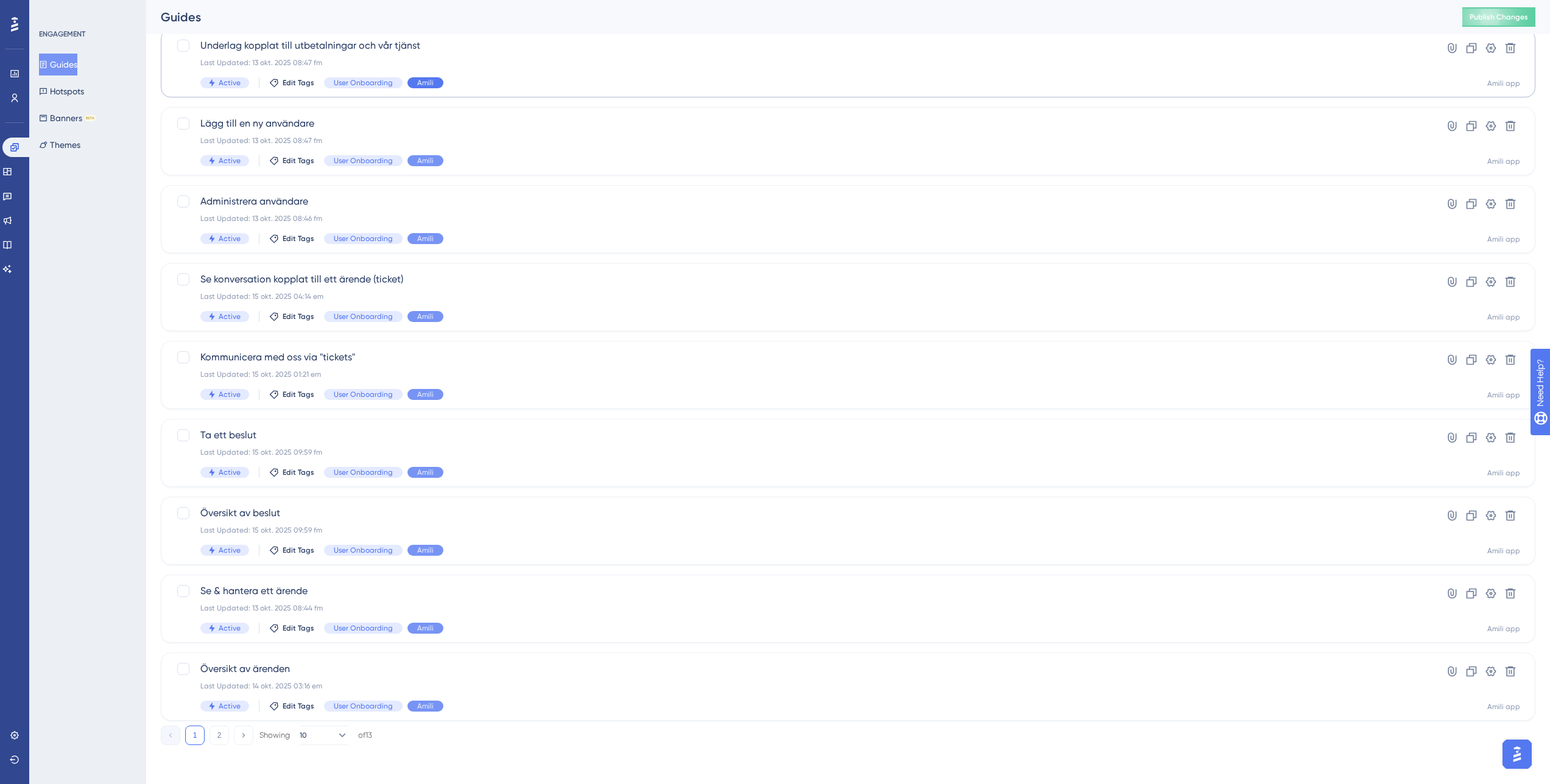
scroll to position [159, 0]
click at [12, 192] on icon at bounding box center [7, 196] width 10 height 10
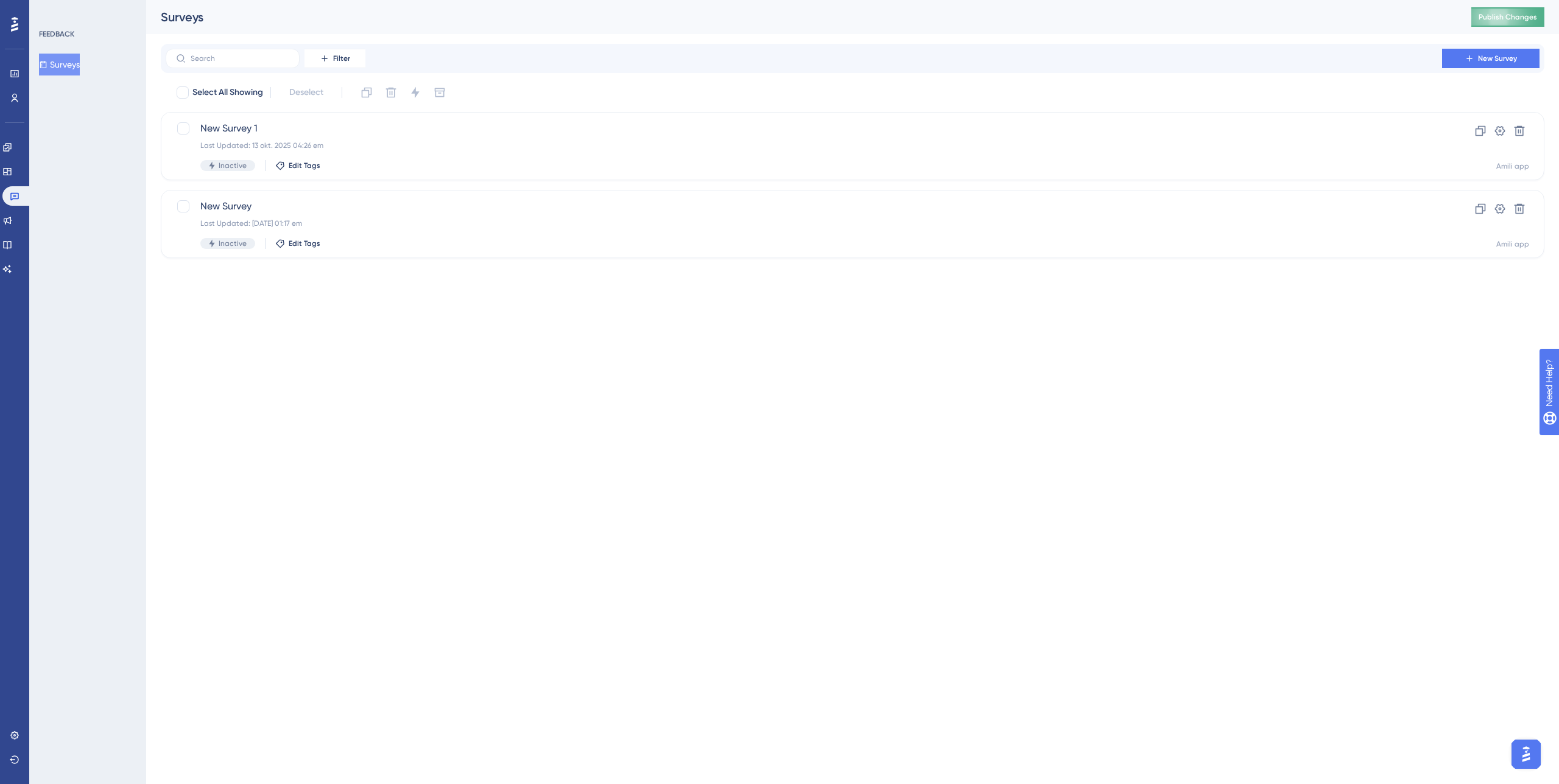
click at [1507, 16] on button "Publish Changes" at bounding box center [1507, 17] width 73 height 20
